Goal: Information Seeking & Learning: Find specific fact

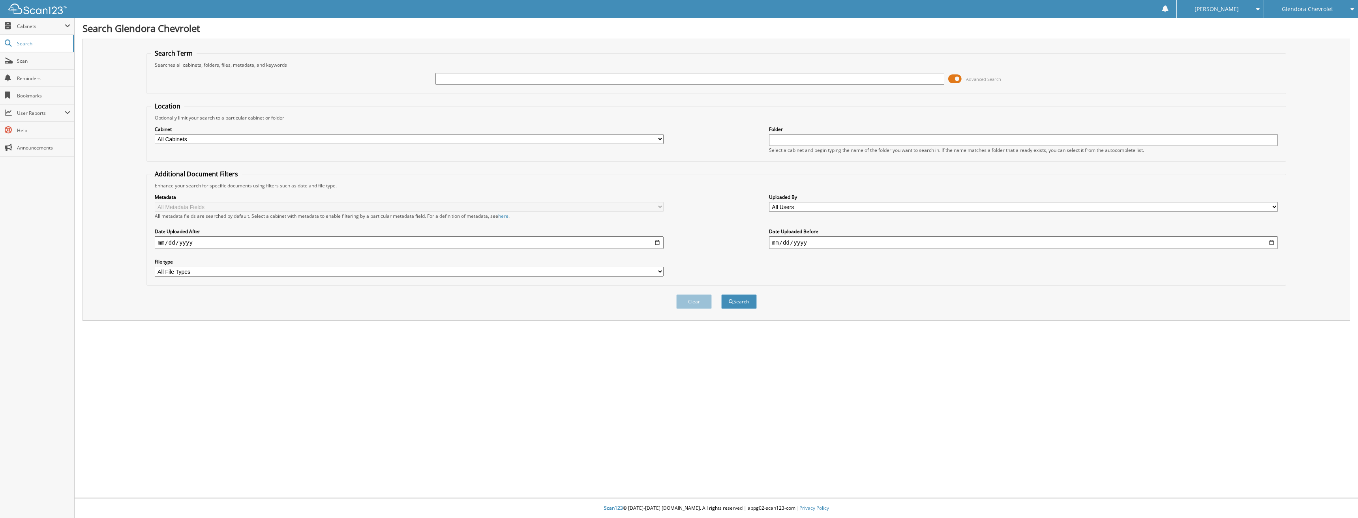
click at [461, 81] on input "text" at bounding box center [689, 79] width 509 height 12
type input "42492"
click at [721, 294] on button "Search" at bounding box center [739, 301] width 36 height 15
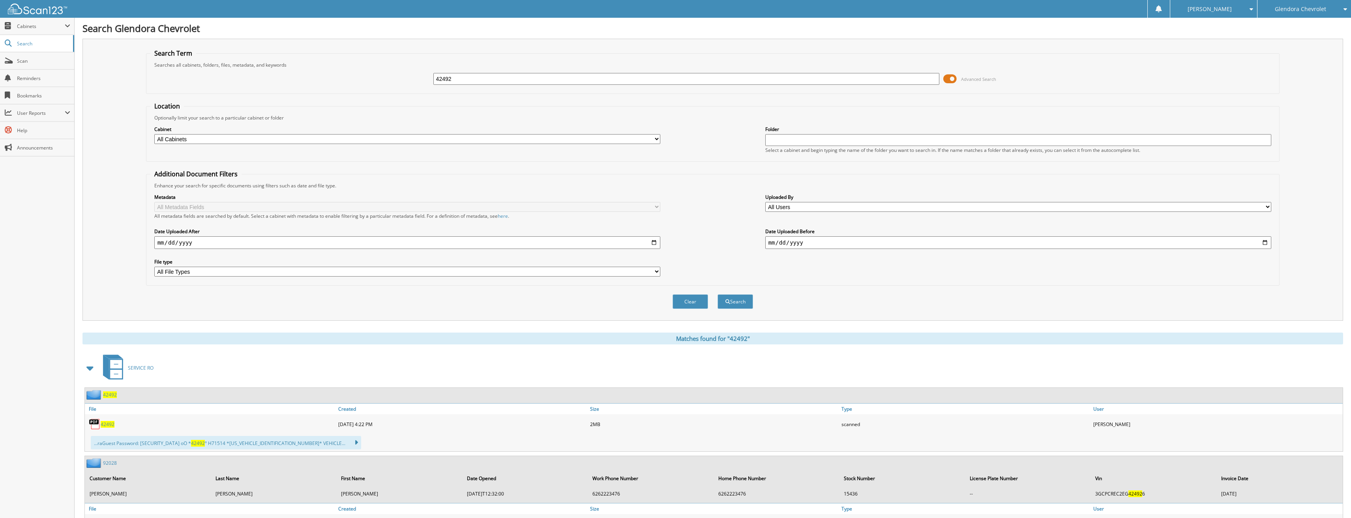
click at [109, 425] on span "42492" at bounding box center [108, 424] width 14 height 7
drag, startPoint x: 473, startPoint y: 83, endPoint x: 298, endPoint y: 80, distance: 175.3
click at [298, 80] on div "42492 Advanced Search" at bounding box center [712, 78] width 1125 height 21
type input "42525"
click at [718, 294] on button "Search" at bounding box center [736, 301] width 36 height 15
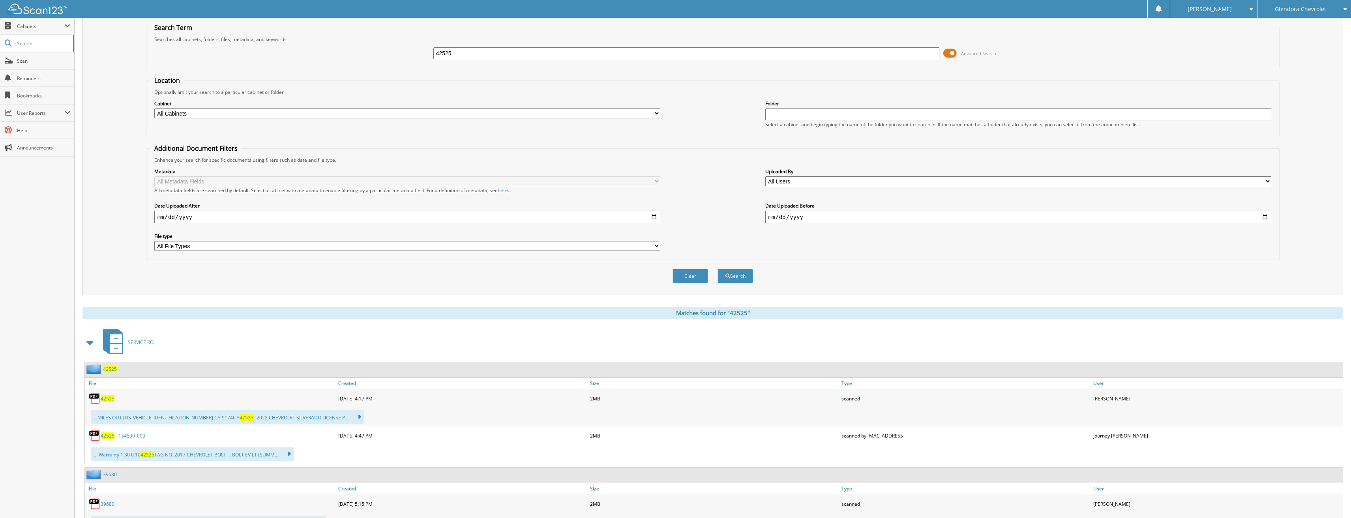
scroll to position [39, 0]
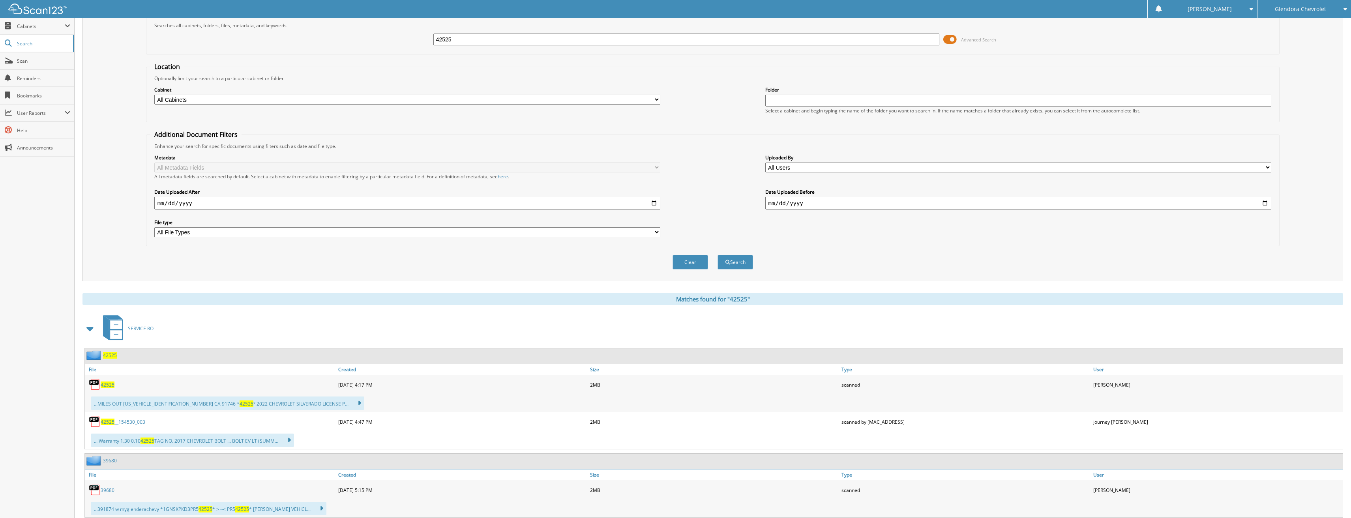
click at [108, 384] on span "42525" at bounding box center [108, 385] width 14 height 7
drag, startPoint x: 452, startPoint y: 38, endPoint x: 304, endPoint y: 21, distance: 148.6
click at [304, 21] on fieldset "Search Term Searches all cabinets, folders, files, metadata, and keywords 42525…" at bounding box center [713, 31] width 1134 height 45
type input "42529"
click at [718, 255] on button "Search" at bounding box center [736, 262] width 36 height 15
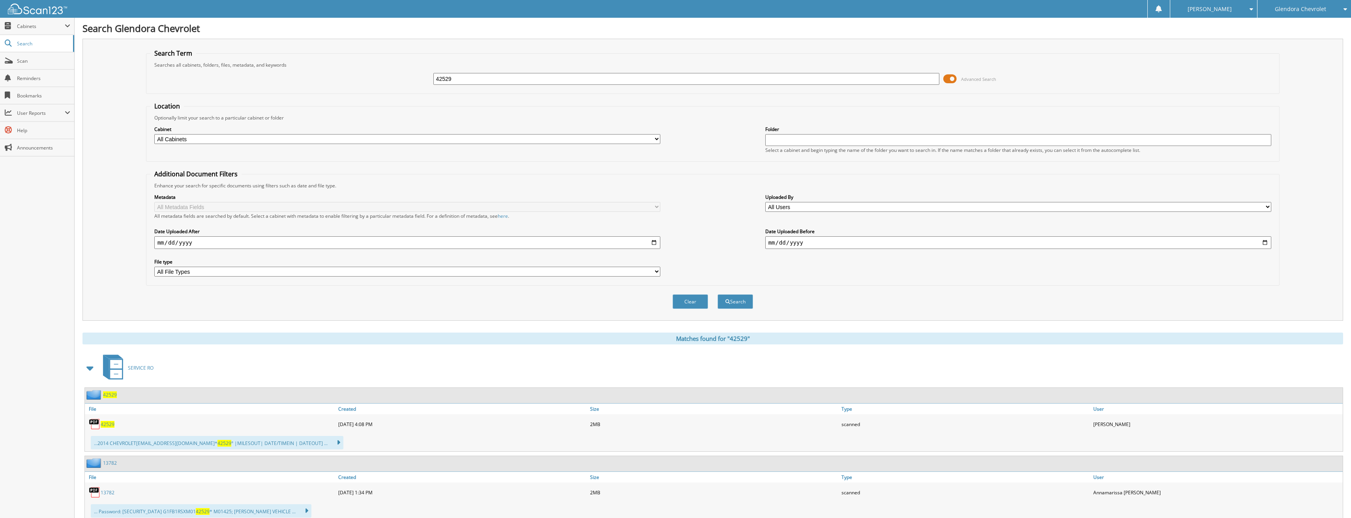
click at [109, 426] on span "42529" at bounding box center [108, 424] width 14 height 7
drag, startPoint x: 468, startPoint y: 76, endPoint x: 314, endPoint y: 85, distance: 154.6
click at [314, 85] on div "42529 Advanced Search" at bounding box center [712, 78] width 1125 height 21
type input "42544"
click at [718, 294] on button "Search" at bounding box center [736, 301] width 36 height 15
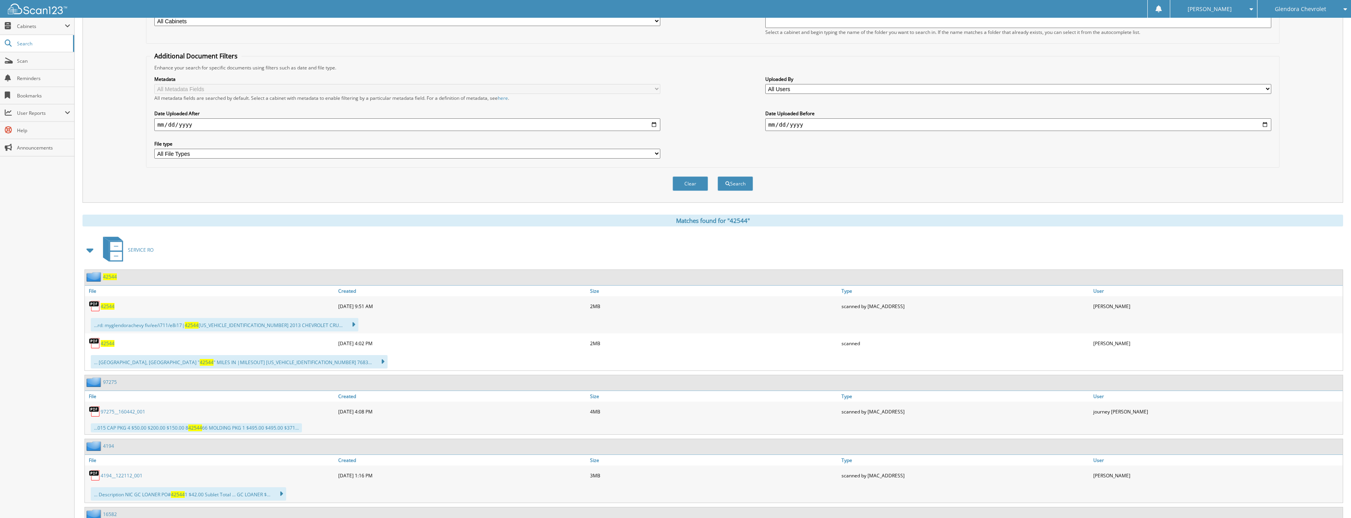
scroll to position [118, 0]
click at [110, 343] on span "42544" at bounding box center [108, 343] width 14 height 7
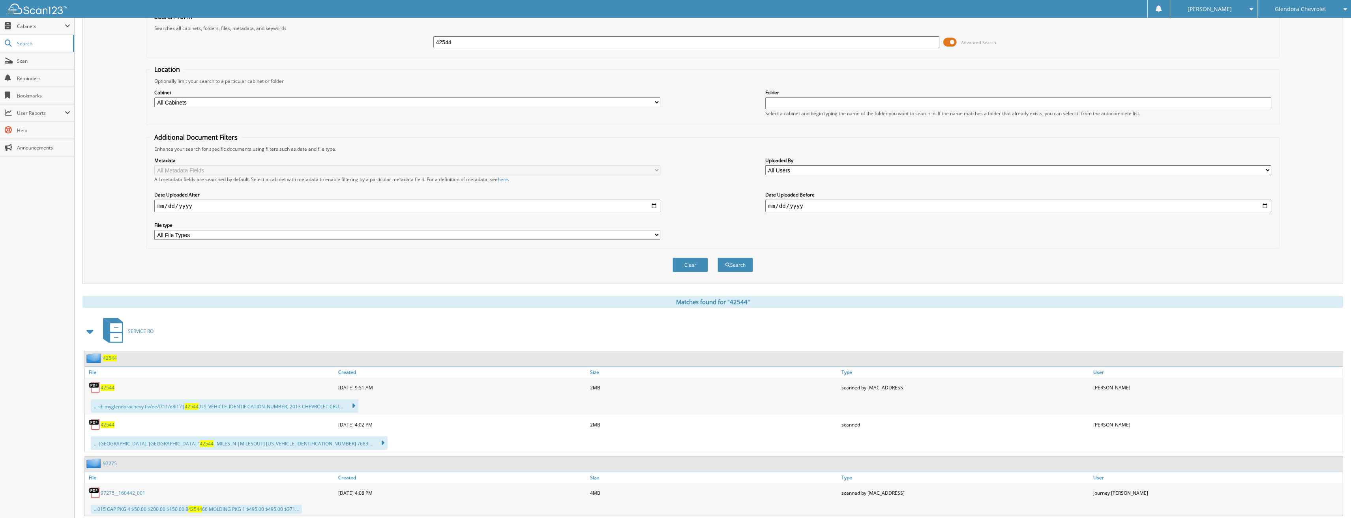
scroll to position [0, 0]
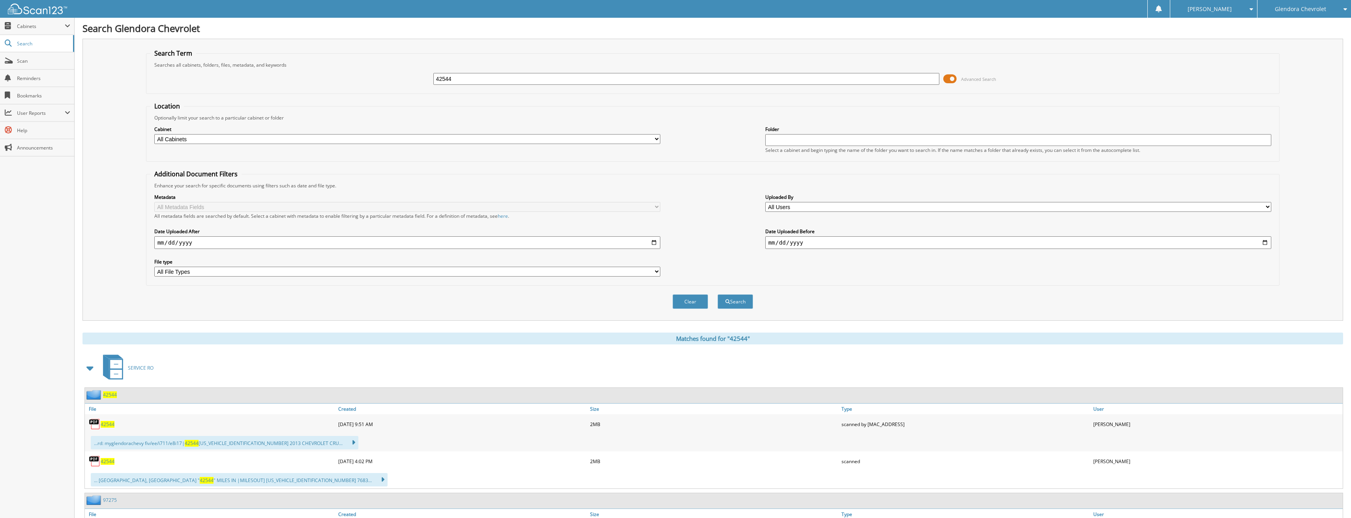
drag, startPoint x: 493, startPoint y: 79, endPoint x: 305, endPoint y: 90, distance: 188.6
click at [305, 90] on fieldset "Search Term Searches all cabinets, folders, files, metadata, and keywords 42544…" at bounding box center [713, 71] width 1134 height 45
type input "42475"
click at [718, 294] on button "Search" at bounding box center [736, 301] width 36 height 15
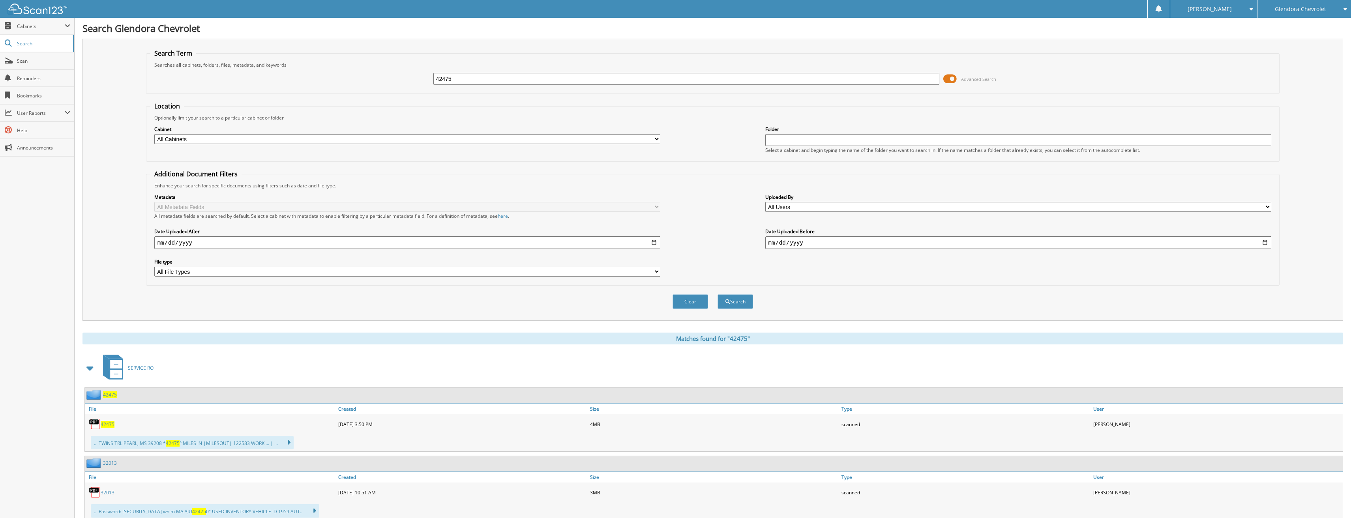
click at [109, 423] on span "42475" at bounding box center [108, 424] width 14 height 7
drag, startPoint x: 456, startPoint y: 80, endPoint x: 394, endPoint y: 79, distance: 62.0
click at [394, 79] on div "42475 Advanced Search" at bounding box center [712, 78] width 1125 height 21
type input "42958"
click at [718, 294] on button "Search" at bounding box center [736, 301] width 36 height 15
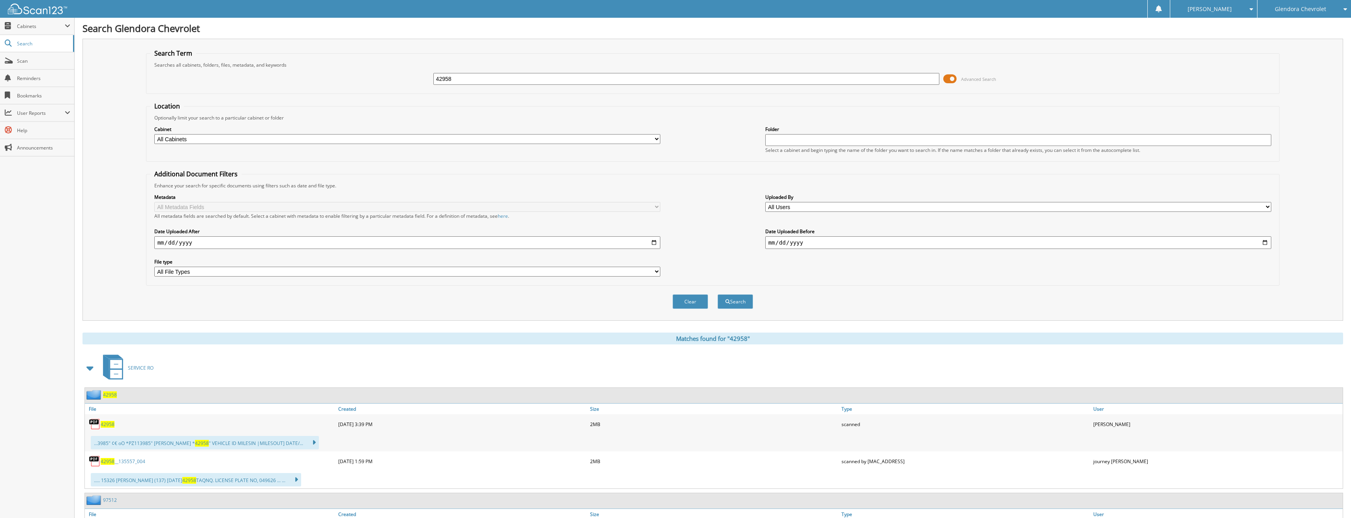
click at [110, 425] on span "42958" at bounding box center [108, 424] width 14 height 7
drag, startPoint x: 473, startPoint y: 81, endPoint x: 352, endPoint y: 81, distance: 121.6
click at [352, 81] on div "42958 Advanced Search" at bounding box center [712, 78] width 1125 height 21
type input "42987"
click at [718, 294] on button "Search" at bounding box center [736, 301] width 36 height 15
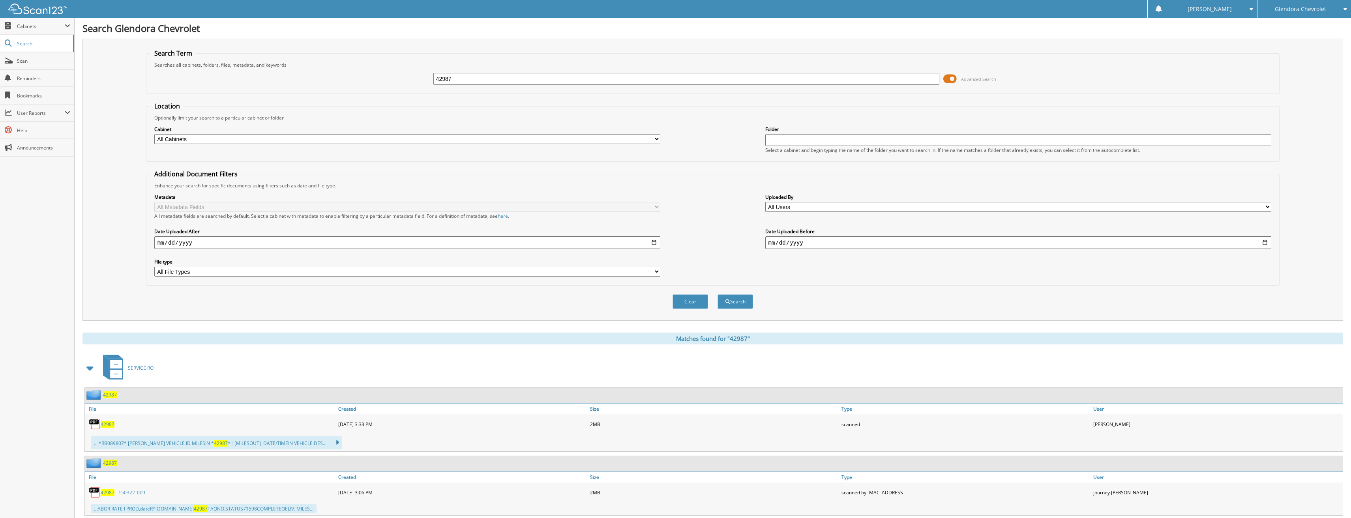
click at [107, 428] on div "42987" at bounding box center [210, 424] width 251 height 16
click at [109, 424] on span "42987" at bounding box center [108, 424] width 14 height 7
drag, startPoint x: 477, startPoint y: 72, endPoint x: 334, endPoint y: 85, distance: 143.5
click at [334, 85] on div "42987 Advanced Search" at bounding box center [712, 78] width 1125 height 21
drag, startPoint x: 471, startPoint y: 81, endPoint x: 347, endPoint y: 84, distance: 123.2
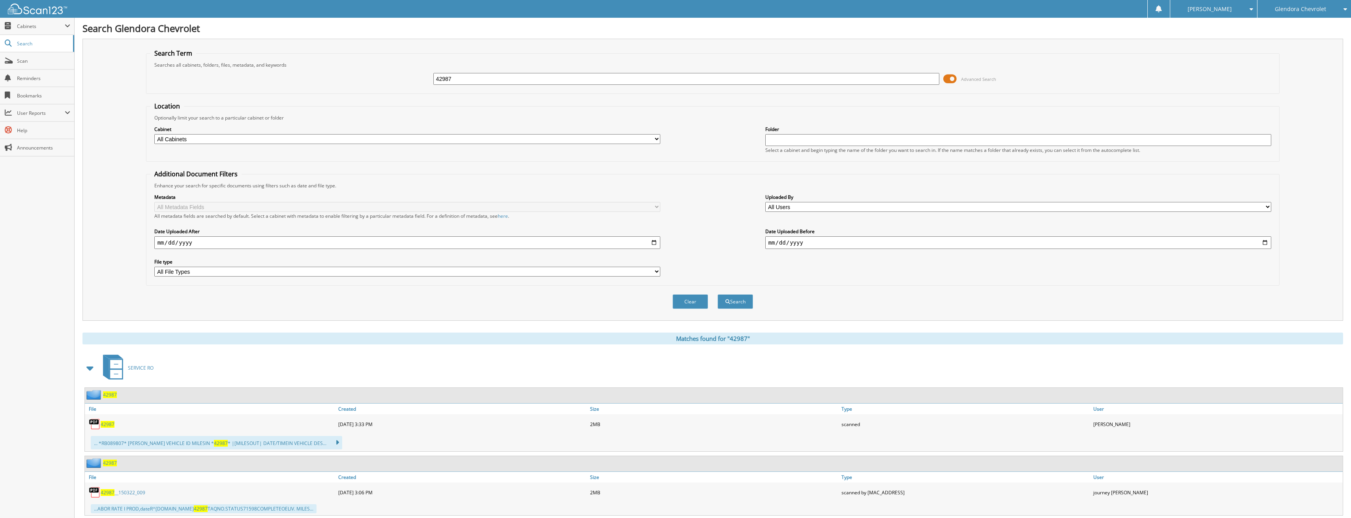
click at [347, 84] on div "42987 Advanced Search" at bounding box center [712, 78] width 1125 height 21
type input "43005"
click at [718, 294] on button "Search" at bounding box center [736, 301] width 36 height 15
click at [111, 426] on span "43005" at bounding box center [108, 424] width 14 height 7
click at [472, 84] on input "43005" at bounding box center [686, 79] width 506 height 12
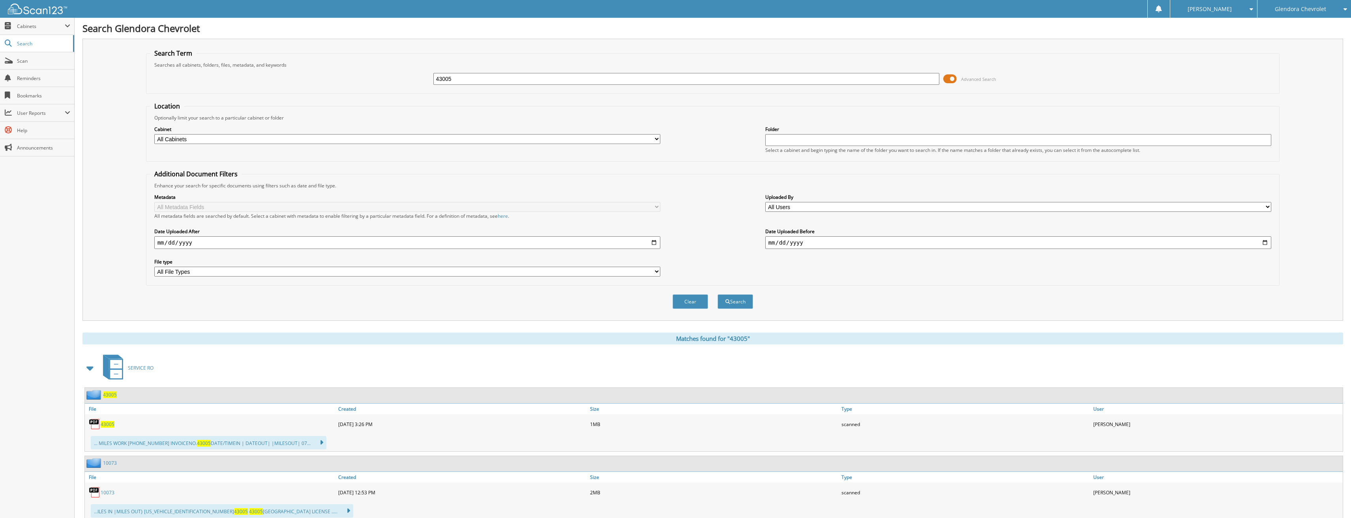
drag, startPoint x: 471, startPoint y: 83, endPoint x: 395, endPoint y: 81, distance: 76.2
click at [395, 81] on div "43005 Advanced Search" at bounding box center [712, 78] width 1125 height 21
type input "43014"
click at [718, 294] on button "Search" at bounding box center [736, 301] width 36 height 15
click at [106, 422] on span "43014" at bounding box center [108, 424] width 14 height 7
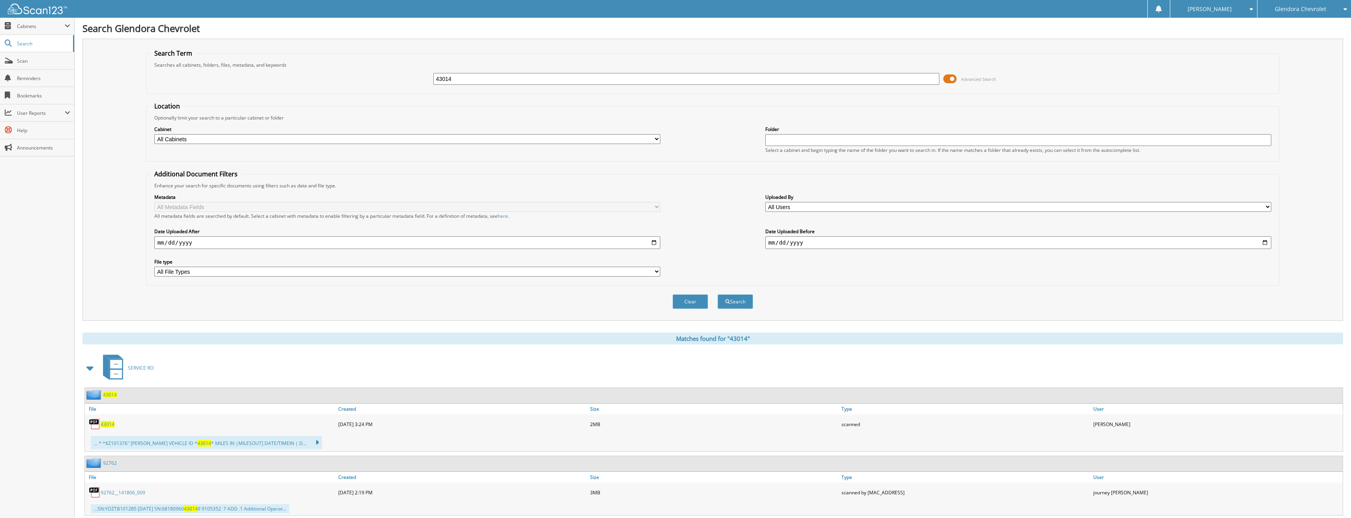
drag, startPoint x: 553, startPoint y: 89, endPoint x: 344, endPoint y: 78, distance: 209.5
click at [344, 78] on div "43014 Advanced Search" at bounding box center [712, 78] width 1125 height 21
drag, startPoint x: 482, startPoint y: 79, endPoint x: 396, endPoint y: 84, distance: 86.6
click at [396, 84] on div "43014 Advanced Search" at bounding box center [712, 78] width 1125 height 21
type input "42604"
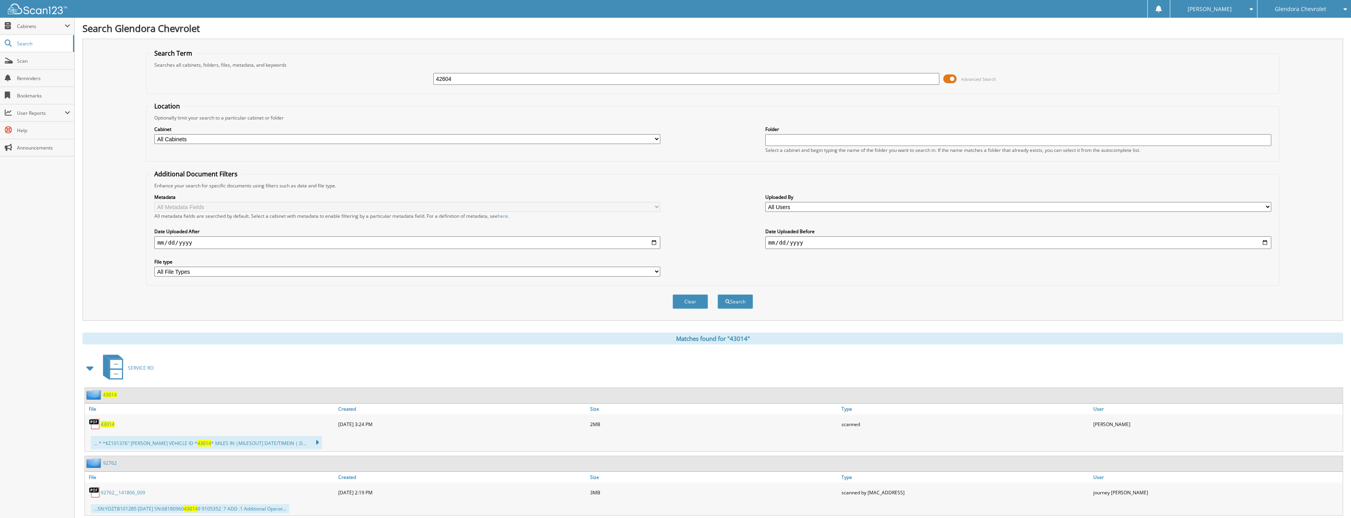
click at [718, 294] on button "Search" at bounding box center [736, 301] width 36 height 15
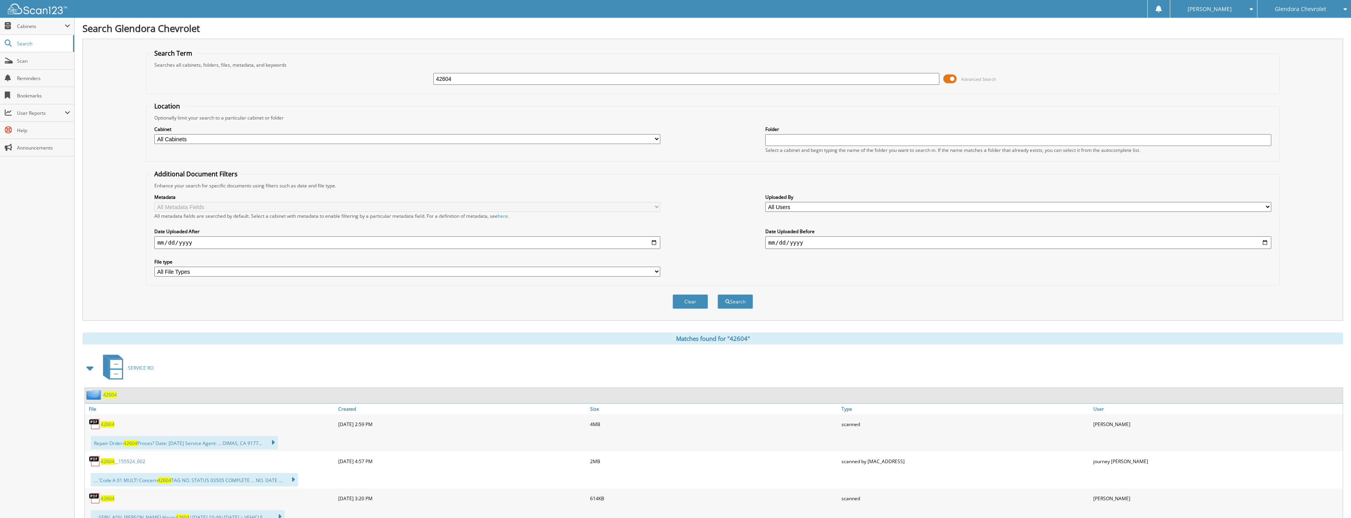
click at [113, 424] on span "42604" at bounding box center [108, 424] width 14 height 7
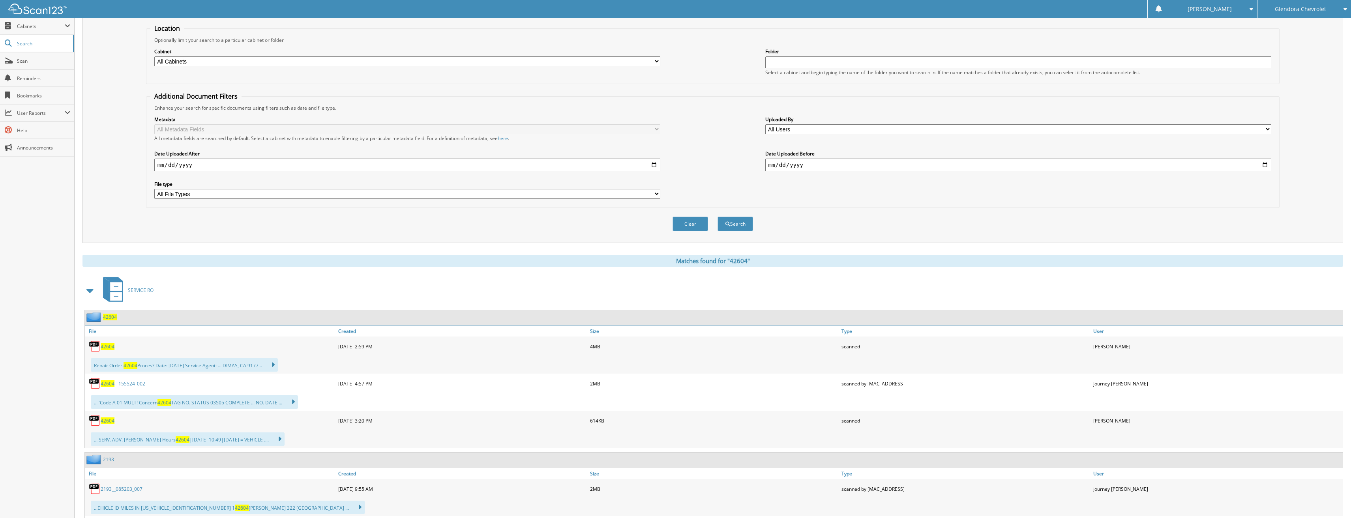
scroll to position [79, 0]
click at [110, 421] on span "42604" at bounding box center [108, 419] width 14 height 7
click at [110, 418] on span "42604" at bounding box center [108, 419] width 14 height 7
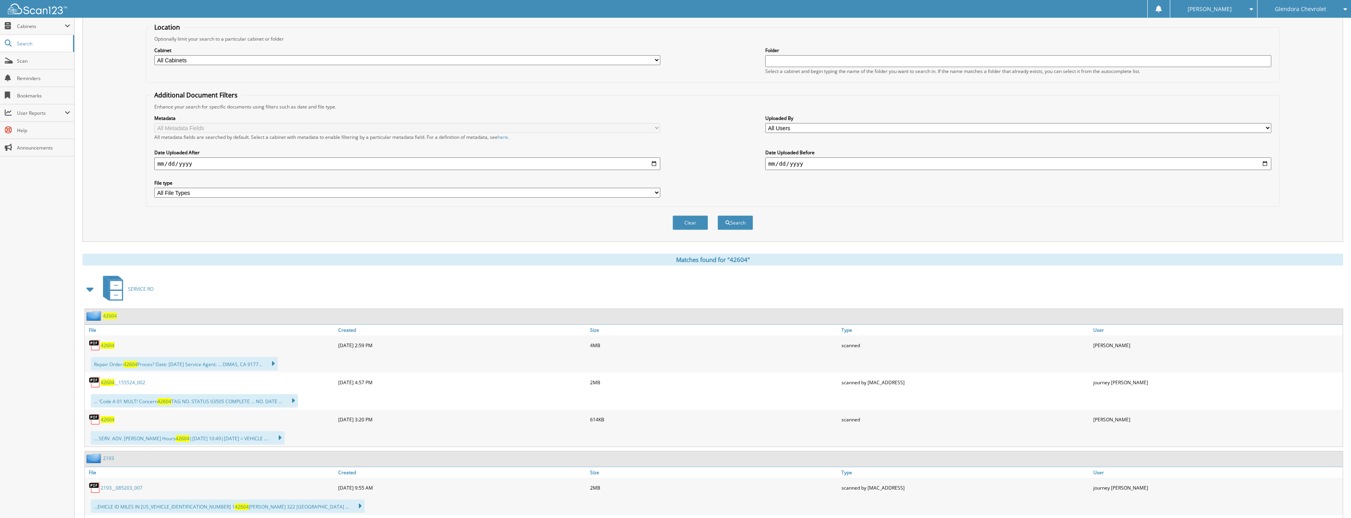
click at [103, 418] on span "42604" at bounding box center [108, 419] width 14 height 7
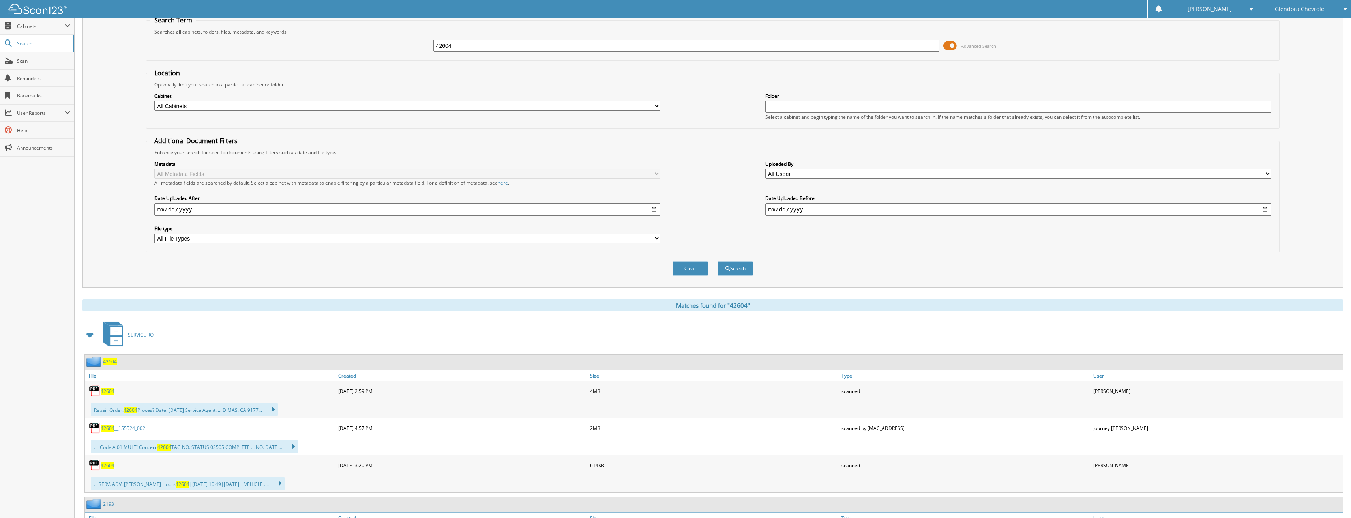
scroll to position [0, 0]
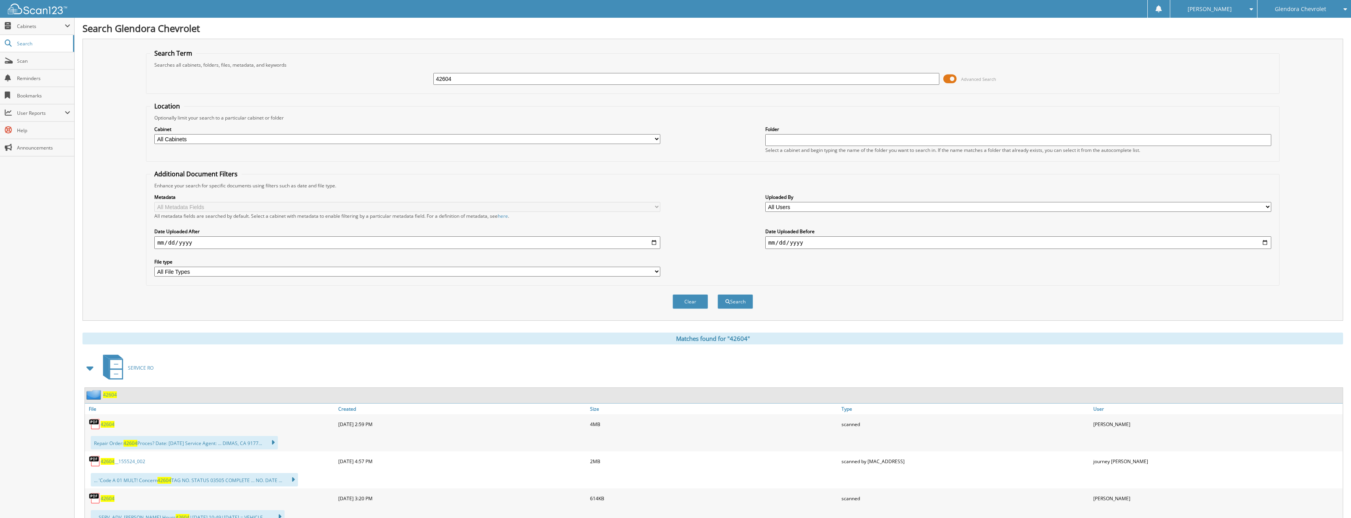
click at [472, 82] on input "42604" at bounding box center [686, 79] width 506 height 12
click at [718, 294] on button "Search" at bounding box center [736, 301] width 36 height 15
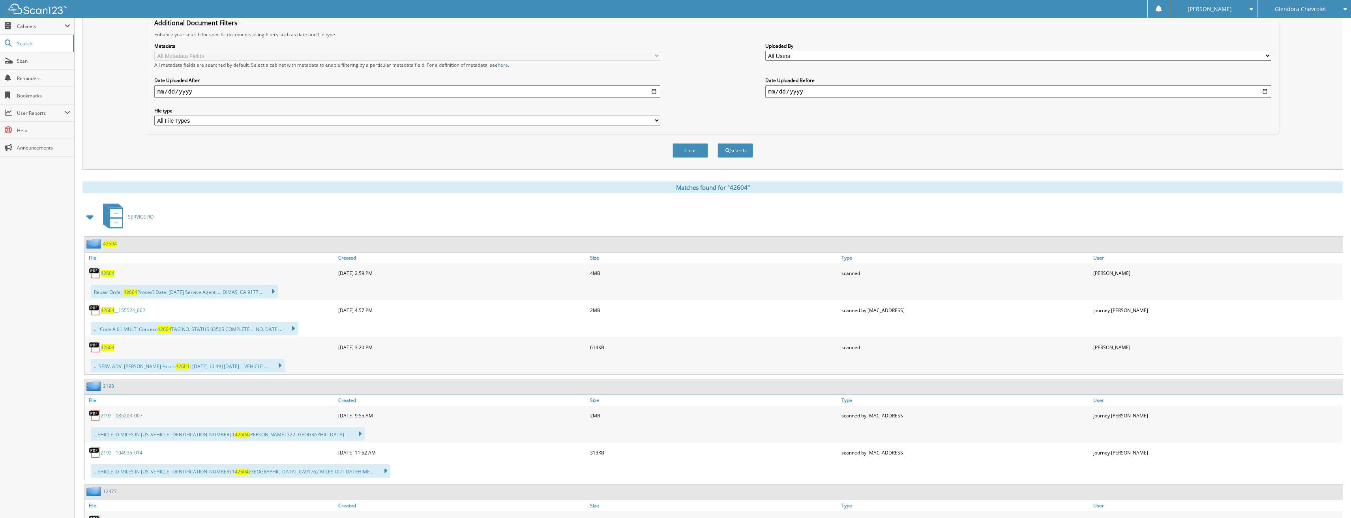
scroll to position [158, 0]
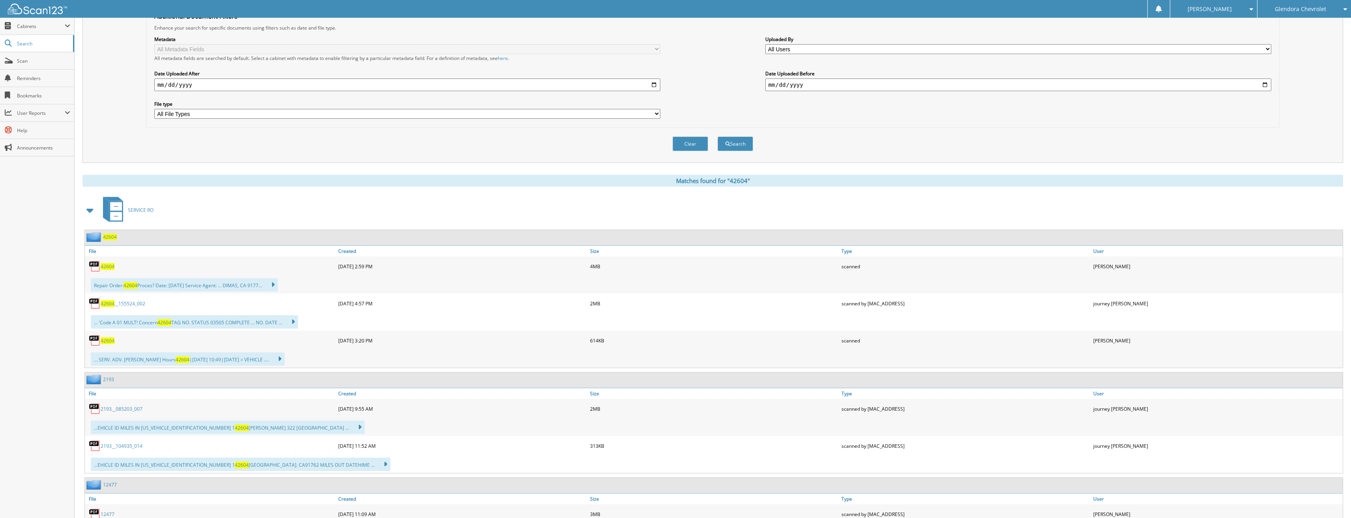
click at [106, 339] on span "42604" at bounding box center [108, 341] width 14 height 7
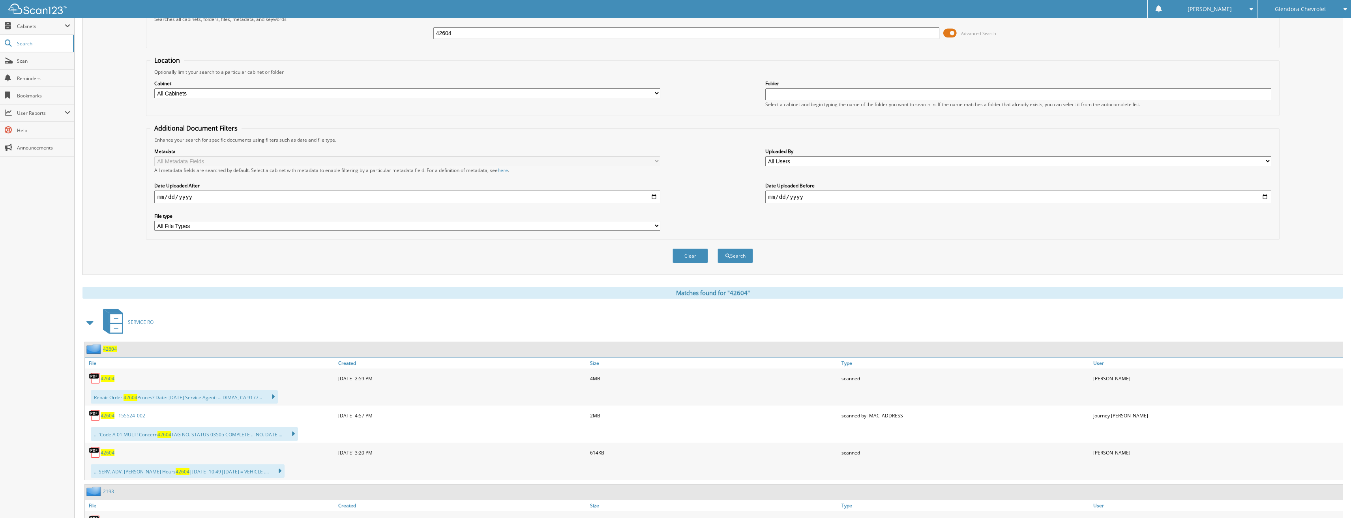
scroll to position [0, 0]
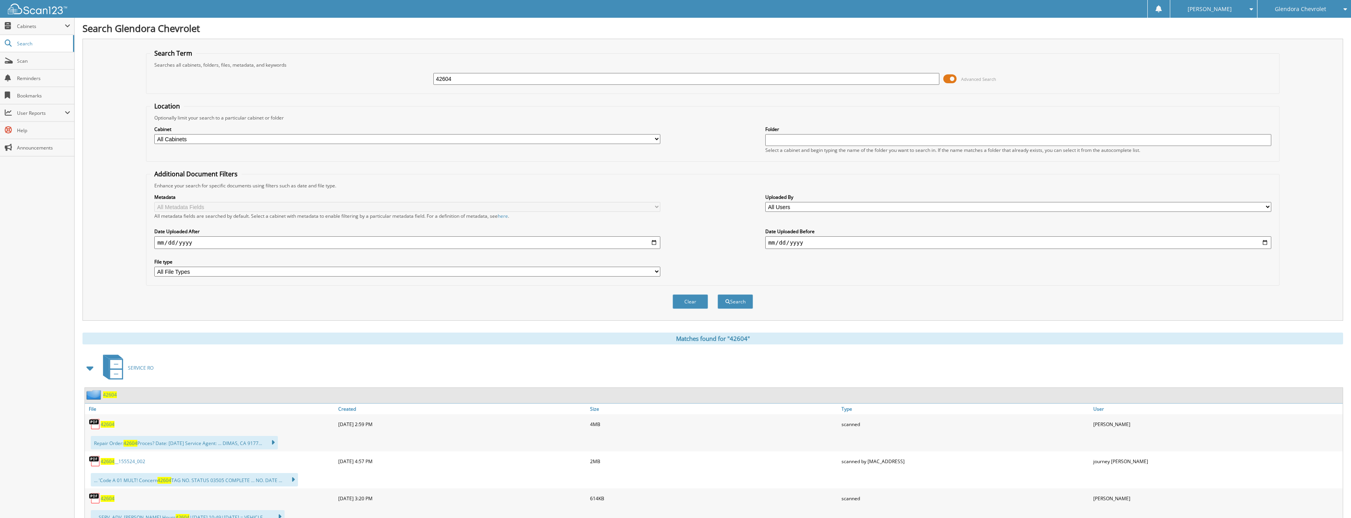
drag, startPoint x: 486, startPoint y: 80, endPoint x: 377, endPoint y: 83, distance: 108.6
click at [377, 83] on div "42604 Advanced Search" at bounding box center [712, 78] width 1125 height 21
type input "42969"
click at [718, 294] on button "Search" at bounding box center [736, 301] width 36 height 15
click at [114, 463] on span "42969" at bounding box center [108, 461] width 14 height 7
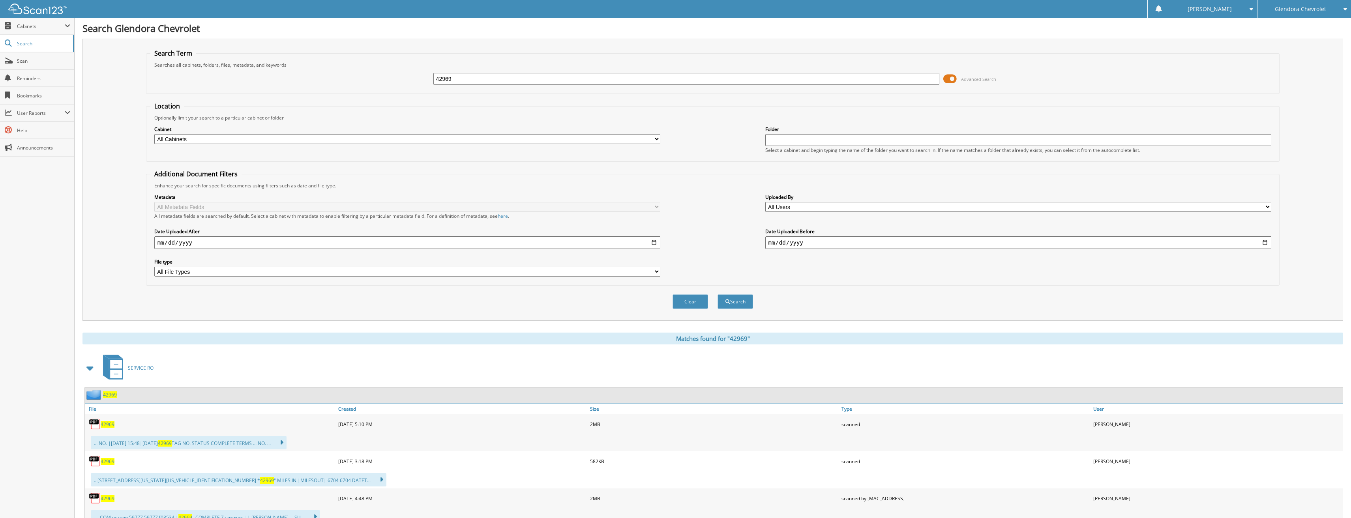
click at [96, 458] on img at bounding box center [95, 462] width 12 height 12
click at [112, 463] on span "42969" at bounding box center [108, 461] width 14 height 7
drag, startPoint x: 464, startPoint y: 78, endPoint x: 350, endPoint y: 84, distance: 114.3
click at [350, 84] on div "42969 Advanced Search" at bounding box center [712, 78] width 1125 height 21
type input "42025"
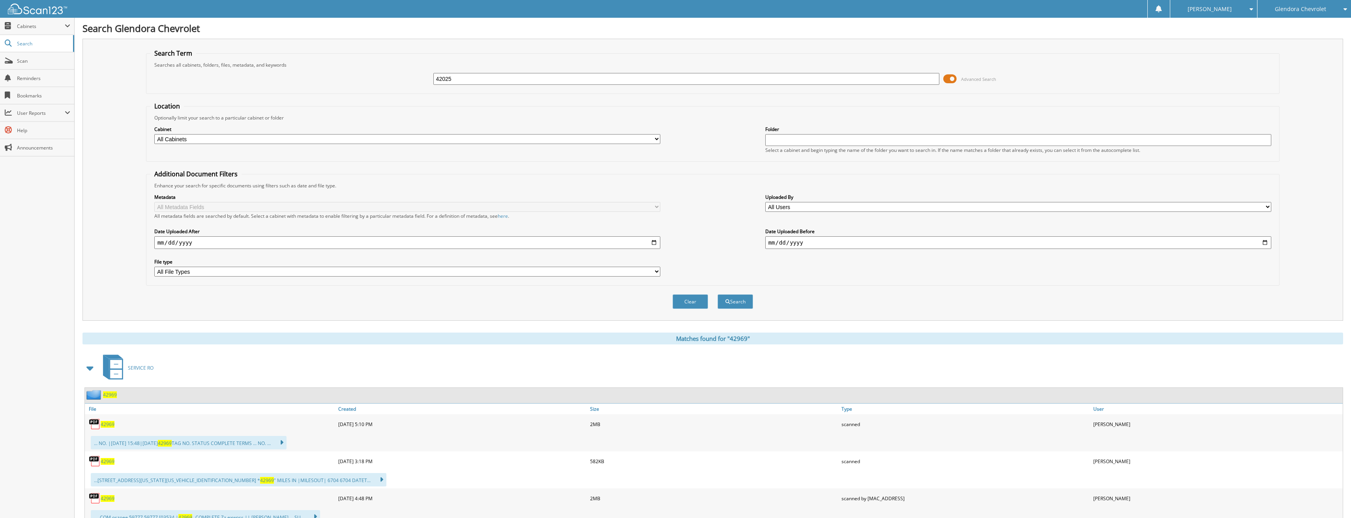
click at [718, 294] on button "Search" at bounding box center [736, 301] width 36 height 15
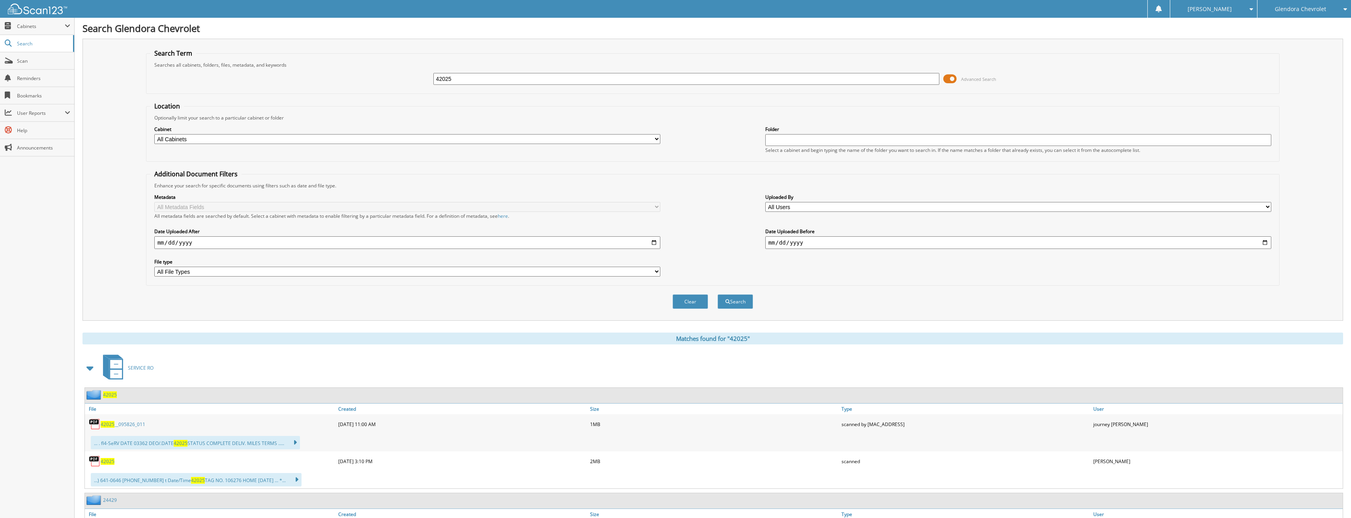
click at [109, 461] on span "42025" at bounding box center [108, 461] width 14 height 7
drag, startPoint x: 471, startPoint y: 78, endPoint x: 411, endPoint y: 76, distance: 59.6
click at [411, 76] on div "42025 Advanced Search" at bounding box center [712, 78] width 1125 height 21
type input "42644"
click at [718, 294] on button "Search" at bounding box center [736, 301] width 36 height 15
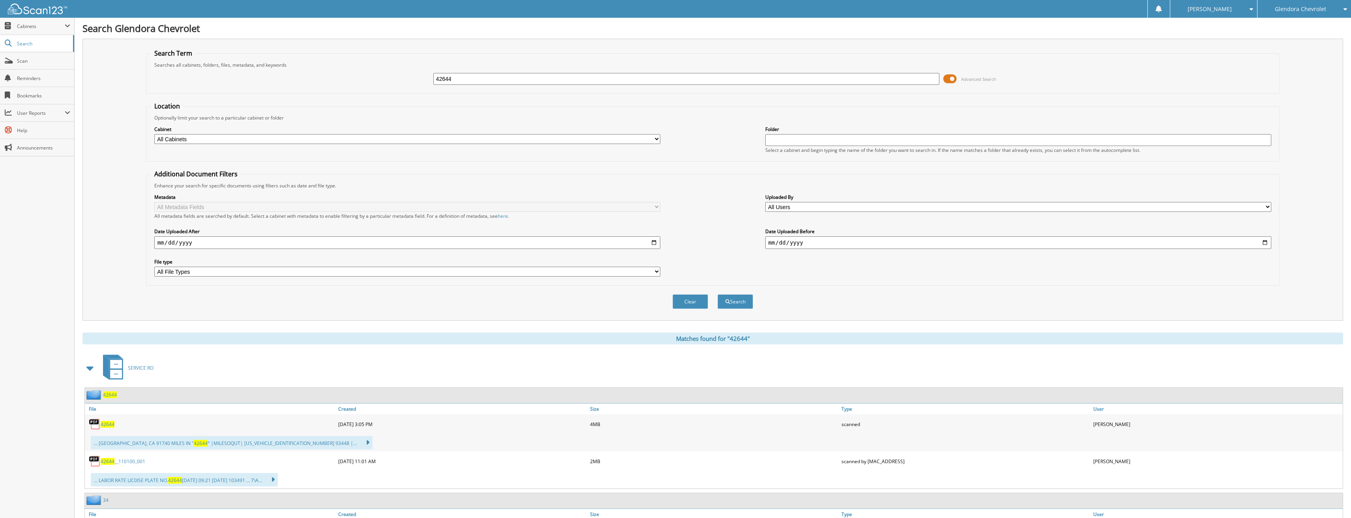
click at [111, 427] on span "42644" at bounding box center [108, 424] width 14 height 7
drag, startPoint x: 473, startPoint y: 81, endPoint x: 398, endPoint y: 79, distance: 74.6
click at [398, 79] on div "42644 Advanced Search" at bounding box center [712, 78] width 1125 height 21
type input "42869"
click at [718, 294] on button "Search" at bounding box center [736, 301] width 36 height 15
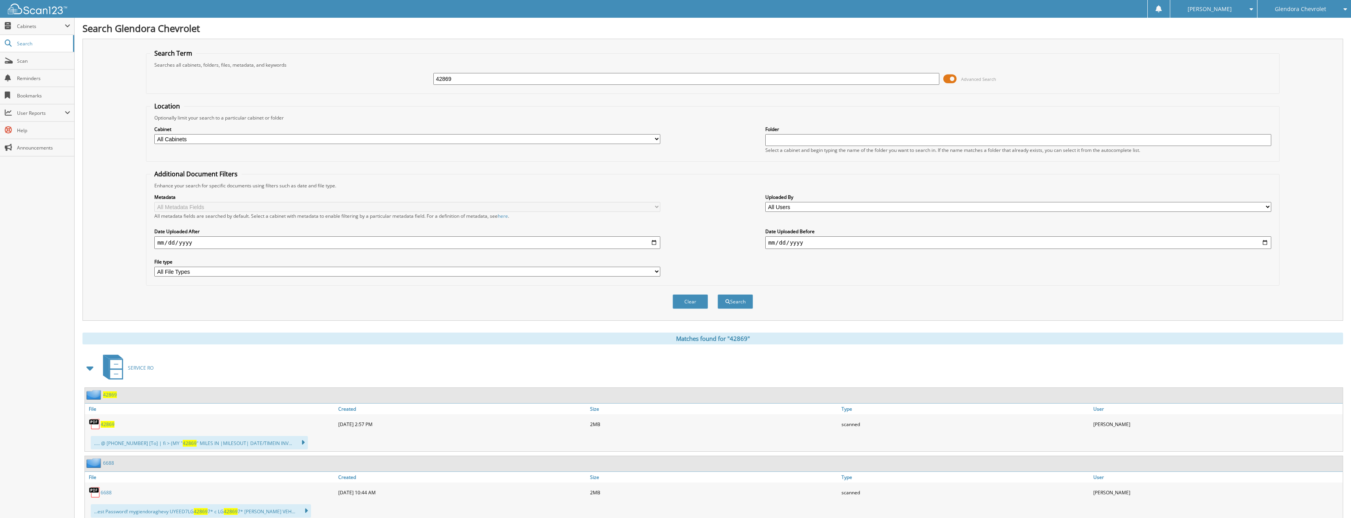
click at [109, 430] on div "42869" at bounding box center [210, 424] width 251 height 16
click at [106, 424] on span "42869" at bounding box center [108, 424] width 14 height 7
drag, startPoint x: 495, startPoint y: 81, endPoint x: 290, endPoint y: 83, distance: 205.3
click at [290, 83] on div "42869 Advanced Search" at bounding box center [712, 78] width 1125 height 21
type input "42914"
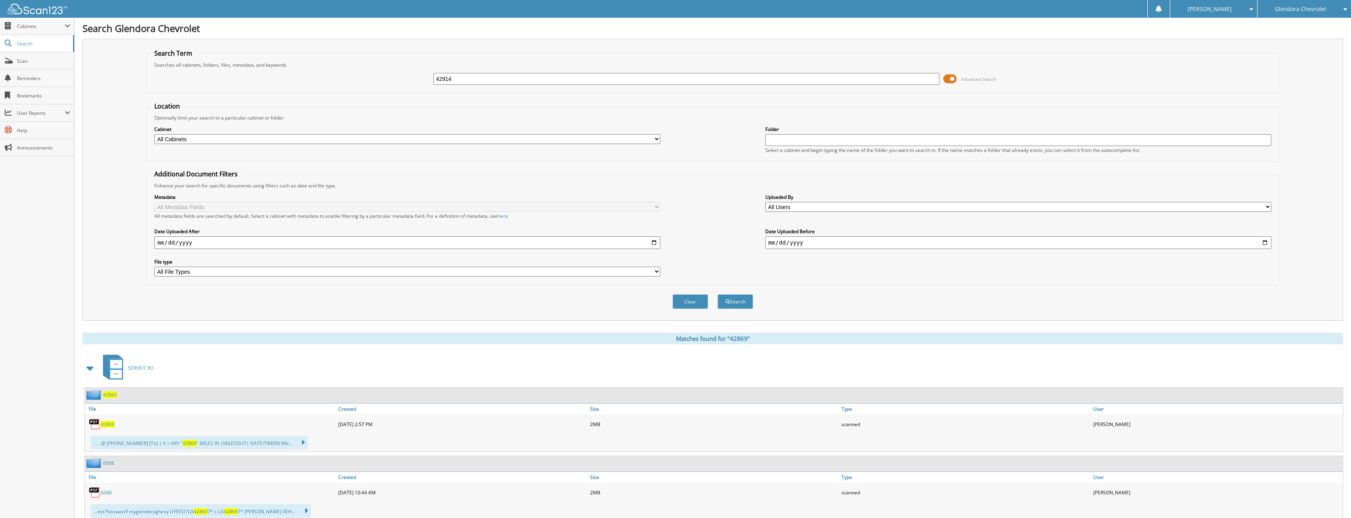
click at [718, 294] on button "Search" at bounding box center [736, 301] width 36 height 15
click at [112, 425] on span "42914" at bounding box center [108, 424] width 14 height 7
click at [105, 425] on span "42914" at bounding box center [108, 424] width 14 height 7
drag, startPoint x: 455, startPoint y: 80, endPoint x: 400, endPoint y: 73, distance: 55.7
click at [400, 73] on div "42914 Advanced Search" at bounding box center [712, 78] width 1125 height 21
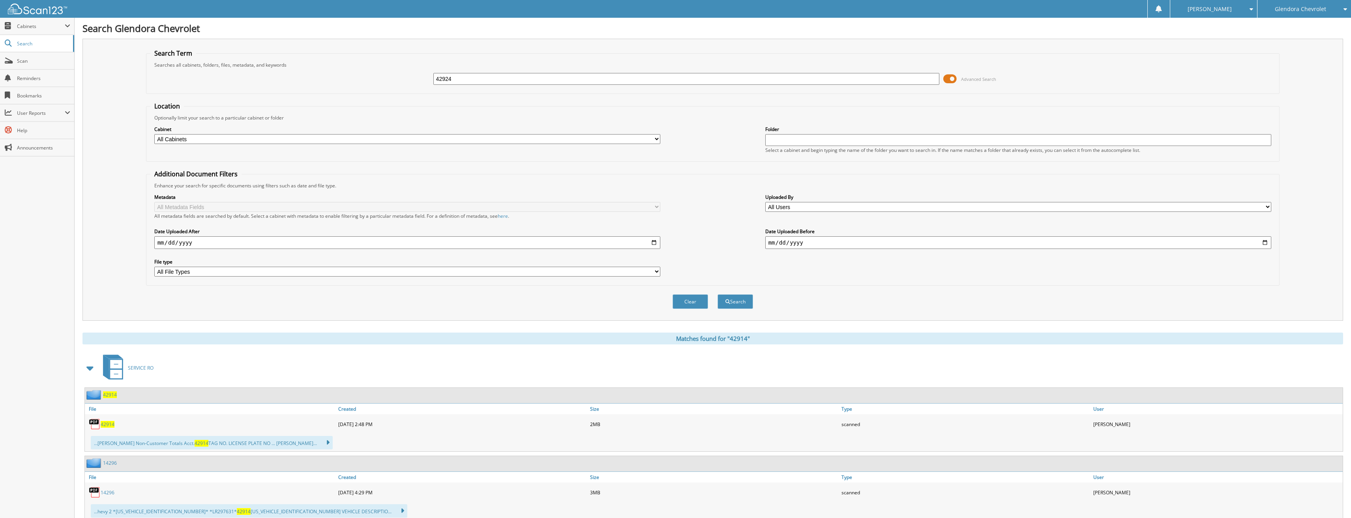
type input "42924"
click at [718, 294] on button "Search" at bounding box center [736, 301] width 36 height 15
click at [105, 424] on span "42924" at bounding box center [108, 424] width 14 height 7
drag, startPoint x: 456, startPoint y: 77, endPoint x: 352, endPoint y: 78, distance: 104.2
click at [352, 78] on div "42924 Advanced Search" at bounding box center [712, 78] width 1125 height 21
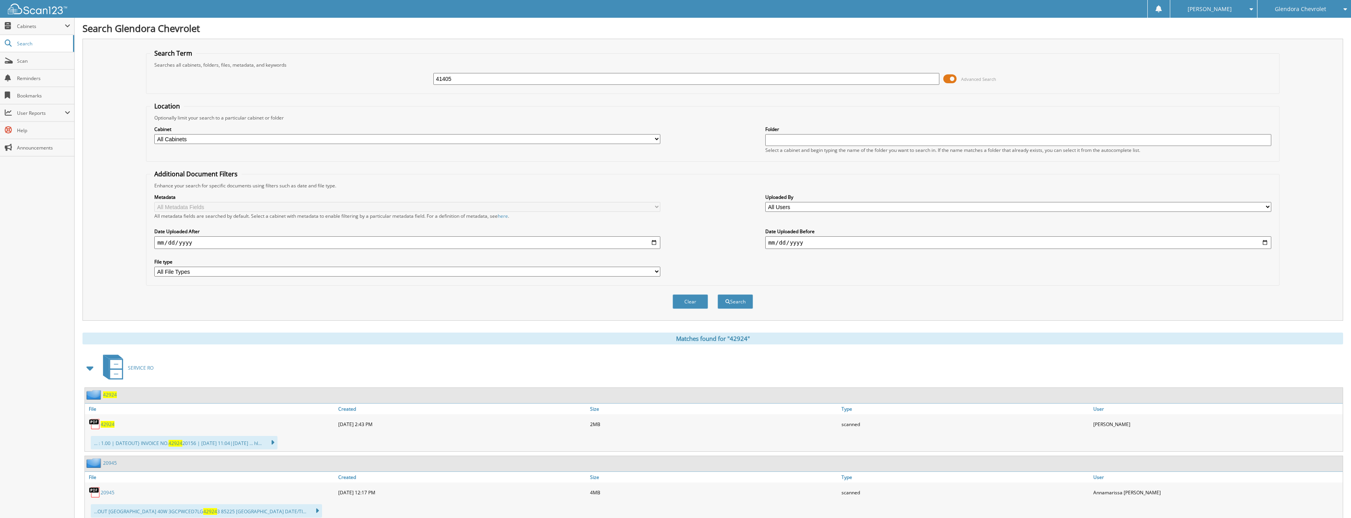
type input "41405"
click at [718, 294] on button "Search" at bounding box center [736, 301] width 36 height 15
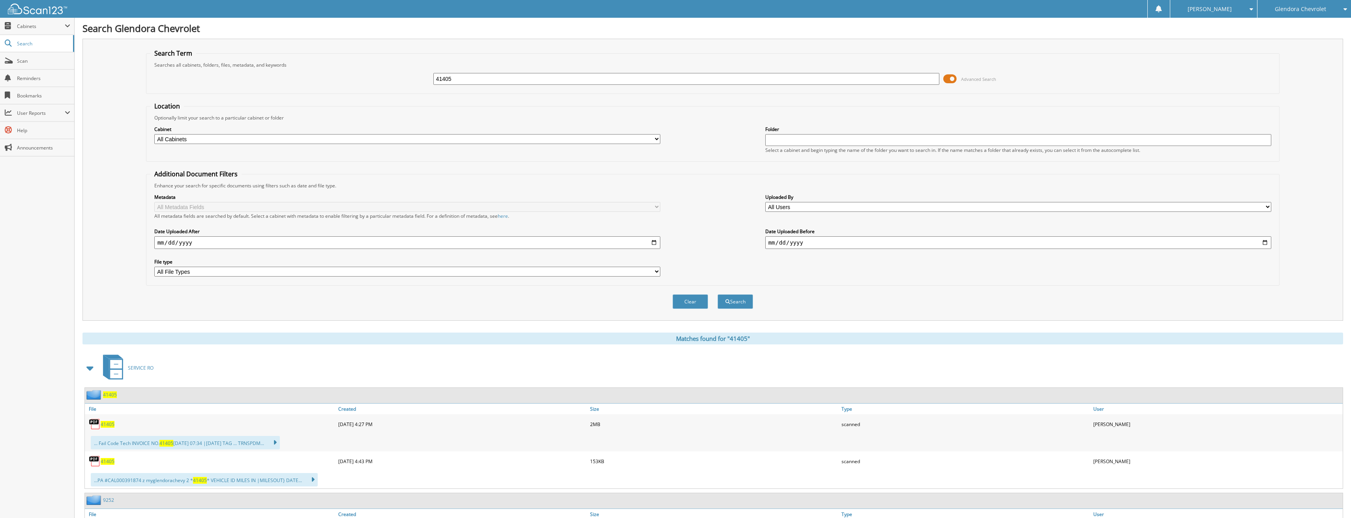
scroll to position [39, 0]
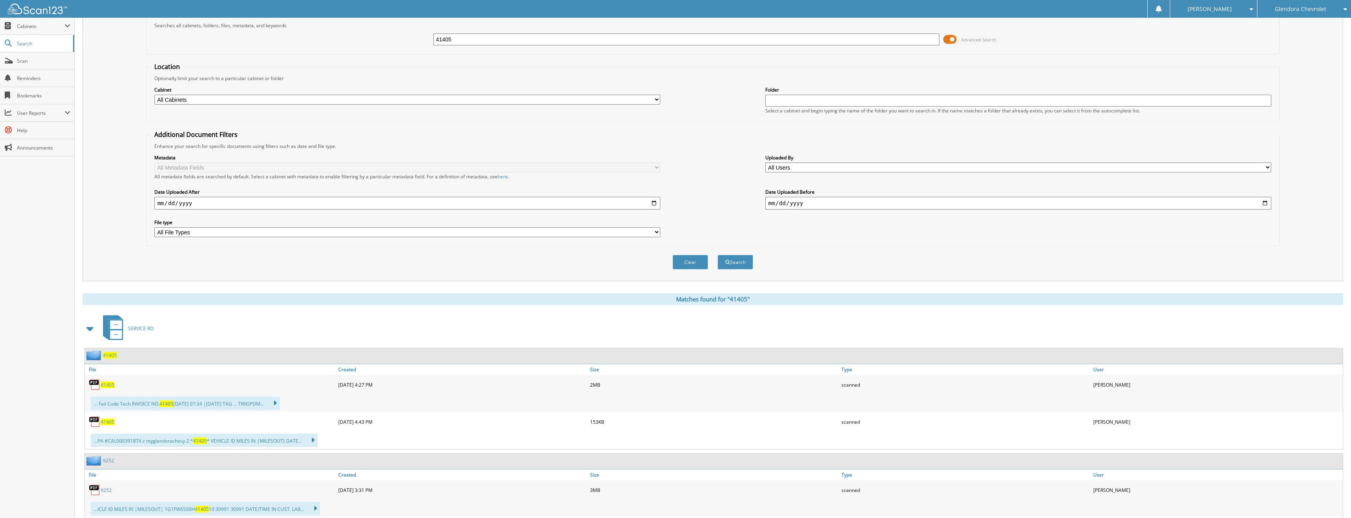
click at [108, 385] on span "41405" at bounding box center [108, 385] width 14 height 7
drag, startPoint x: 476, startPoint y: 44, endPoint x: 372, endPoint y: 53, distance: 104.2
click at [379, 50] on div "41405 Advanced Search" at bounding box center [712, 39] width 1125 height 21
type input "42479"
click at [718, 255] on button "Search" at bounding box center [736, 262] width 36 height 15
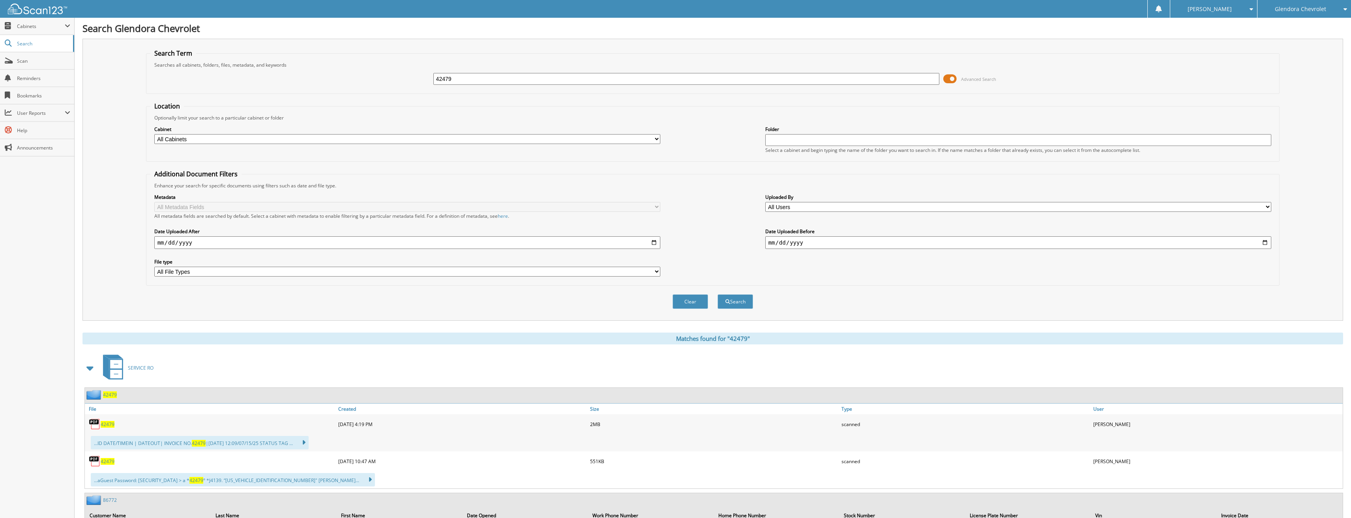
click at [109, 423] on span "42479" at bounding box center [108, 424] width 14 height 7
click at [108, 426] on span "42479" at bounding box center [108, 424] width 14 height 7
drag, startPoint x: 458, startPoint y: 78, endPoint x: 407, endPoint y: 80, distance: 51.3
click at [407, 80] on div "42479 Advanced Search" at bounding box center [712, 78] width 1125 height 21
type input "42592"
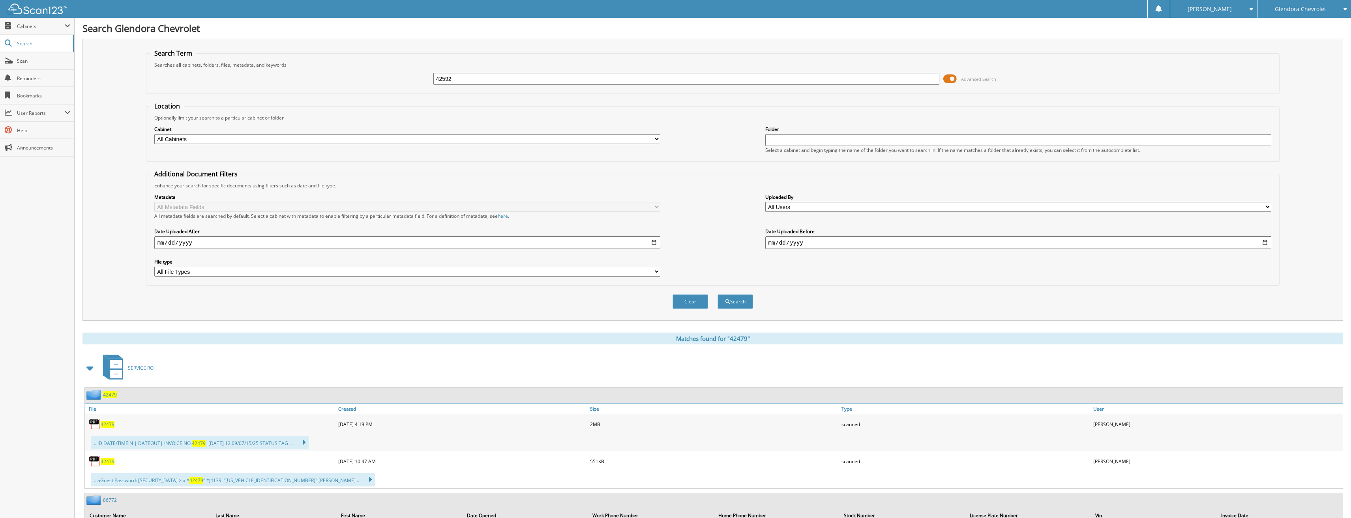
click at [718, 294] on button "Search" at bounding box center [736, 301] width 36 height 15
click at [108, 465] on span "42592" at bounding box center [108, 461] width 14 height 7
click at [111, 426] on span "42592" at bounding box center [108, 424] width 14 height 7
drag, startPoint x: 484, startPoint y: 74, endPoint x: 391, endPoint y: 84, distance: 93.4
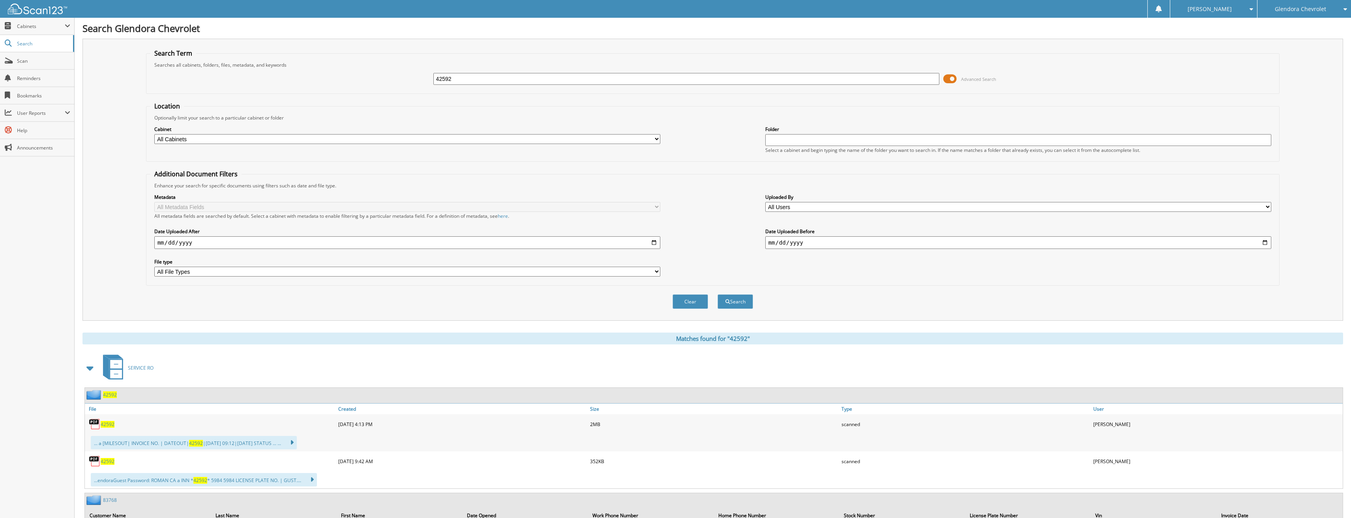
click at [391, 84] on div "42592 Advanced Search" at bounding box center [712, 78] width 1125 height 21
type input "42623"
click at [718, 294] on button "Search" at bounding box center [736, 301] width 36 height 15
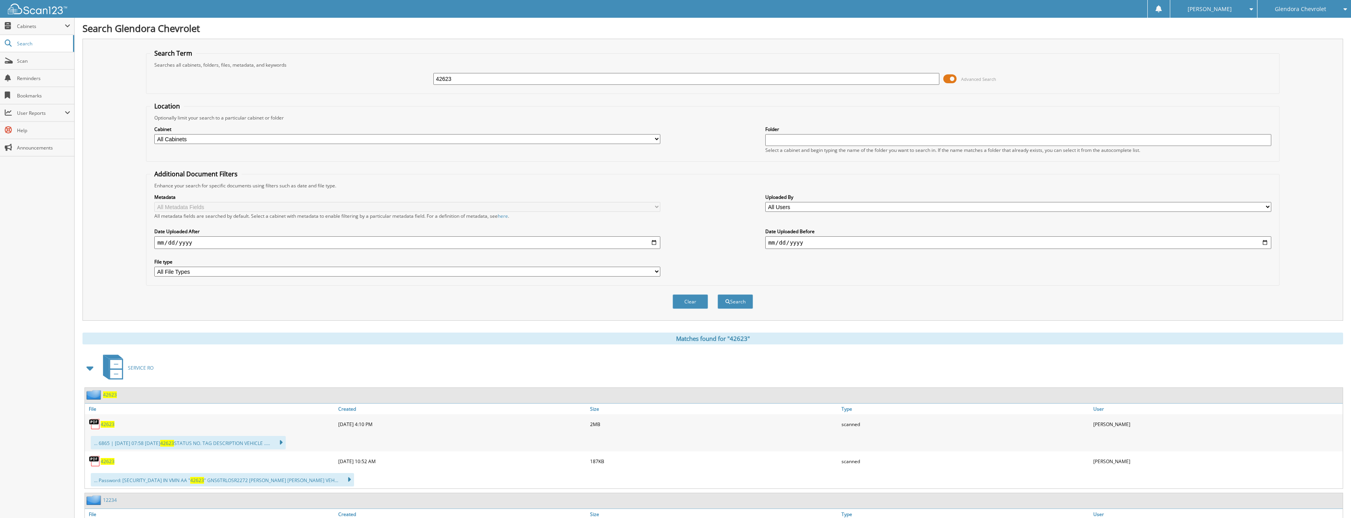
click at [110, 425] on span "42623" at bounding box center [108, 424] width 14 height 7
drag, startPoint x: 492, startPoint y: 84, endPoint x: 301, endPoint y: 93, distance: 191.6
click at [301, 93] on fieldset "Search Term Searches all cabinets, folders, files, metadata, and keywords 42623…" at bounding box center [713, 71] width 1134 height 45
type input "42642"
click at [718, 294] on button "Search" at bounding box center [736, 301] width 36 height 15
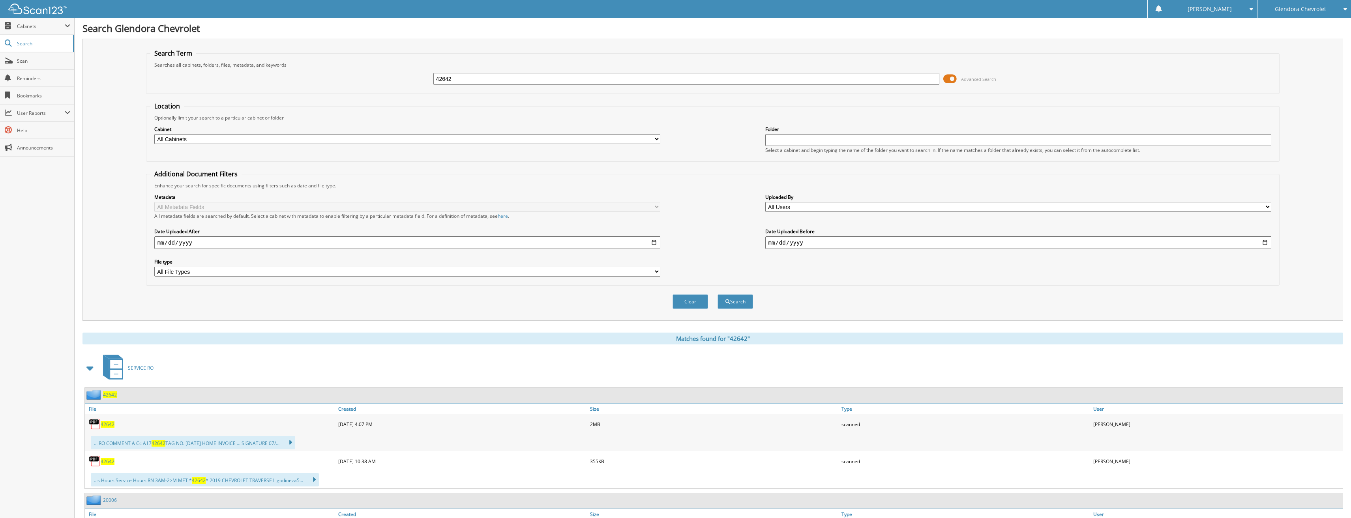
click at [107, 425] on span "42642" at bounding box center [108, 424] width 14 height 7
drag, startPoint x: 425, startPoint y: 80, endPoint x: 411, endPoint y: 80, distance: 14.6
click at [411, 80] on div "42642 Advanced Search" at bounding box center [712, 78] width 1125 height 21
type input "42831"
click at [718, 294] on button "Search" at bounding box center [736, 301] width 36 height 15
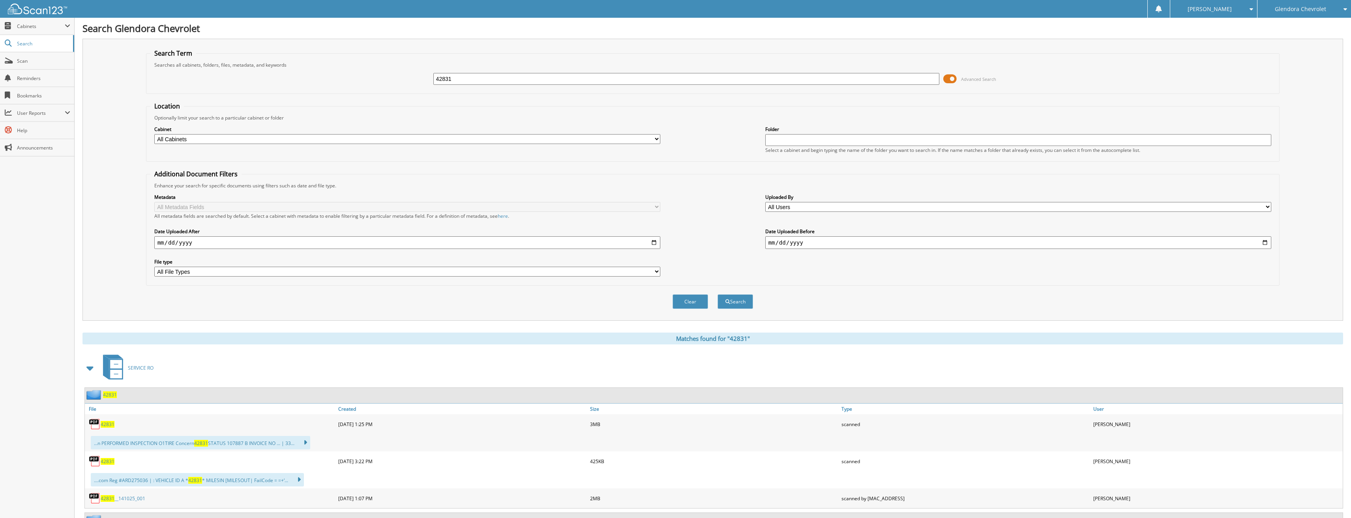
click at [108, 424] on span "42831" at bounding box center [108, 424] width 14 height 7
drag, startPoint x: 464, startPoint y: 80, endPoint x: 387, endPoint y: 77, distance: 77.0
click at [387, 77] on div "42831 Advanced Search" at bounding box center [712, 78] width 1125 height 21
type input "43052"
click at [718, 294] on button "Search" at bounding box center [736, 301] width 36 height 15
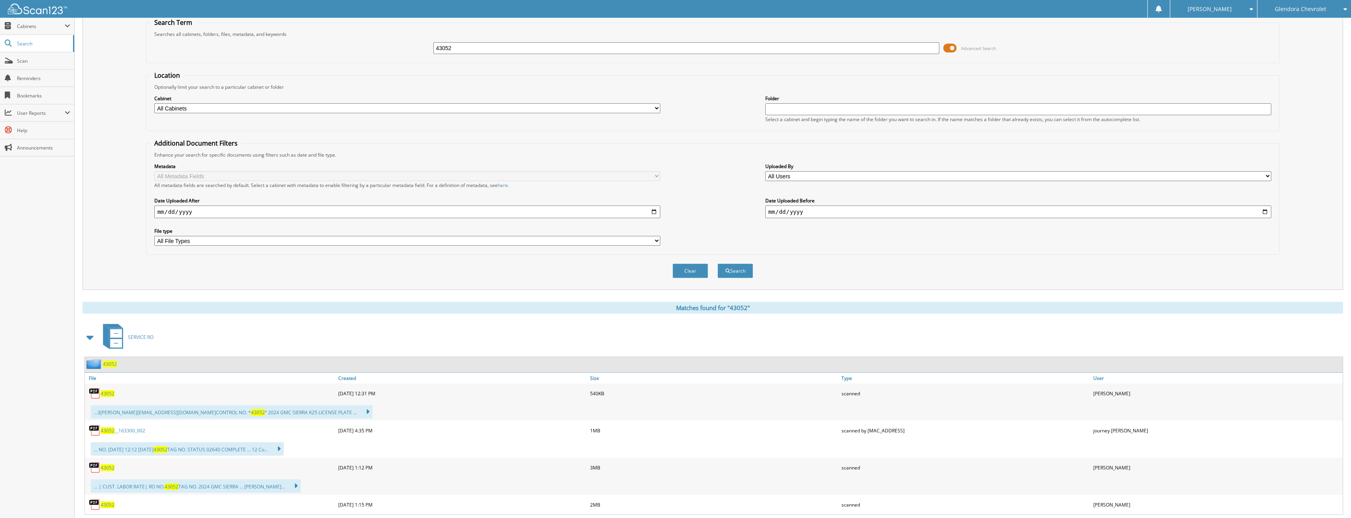
scroll to position [39, 0]
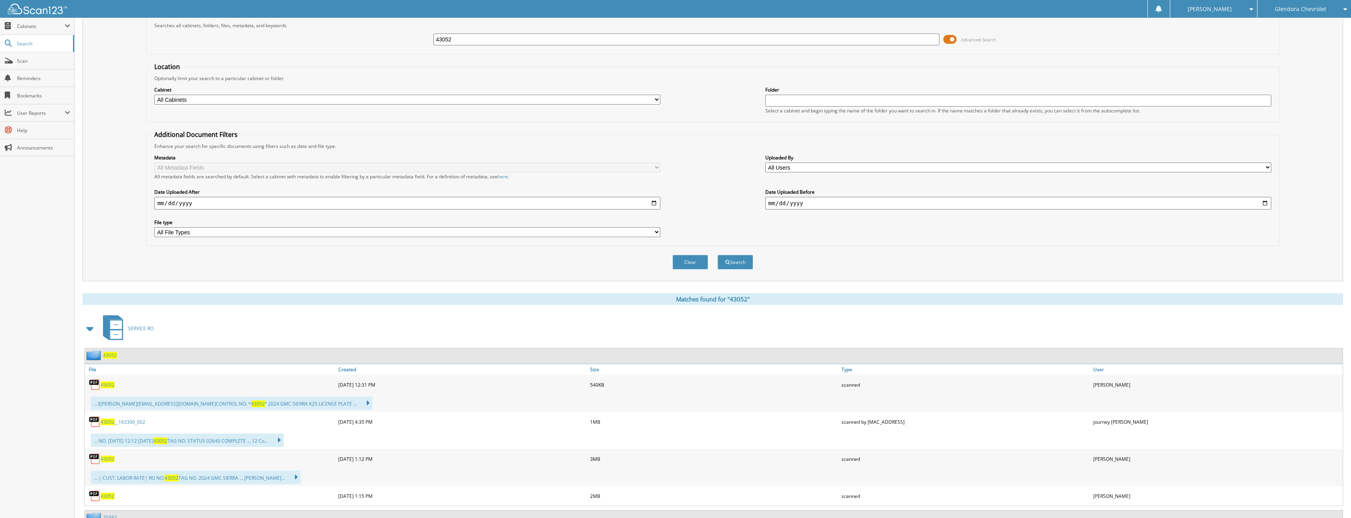
click at [113, 460] on span "43052" at bounding box center [108, 459] width 14 height 7
click at [109, 461] on span "43052" at bounding box center [108, 459] width 14 height 7
click at [109, 495] on span "43052" at bounding box center [108, 496] width 14 height 7
click at [497, 40] on input "43052" at bounding box center [686, 40] width 506 height 12
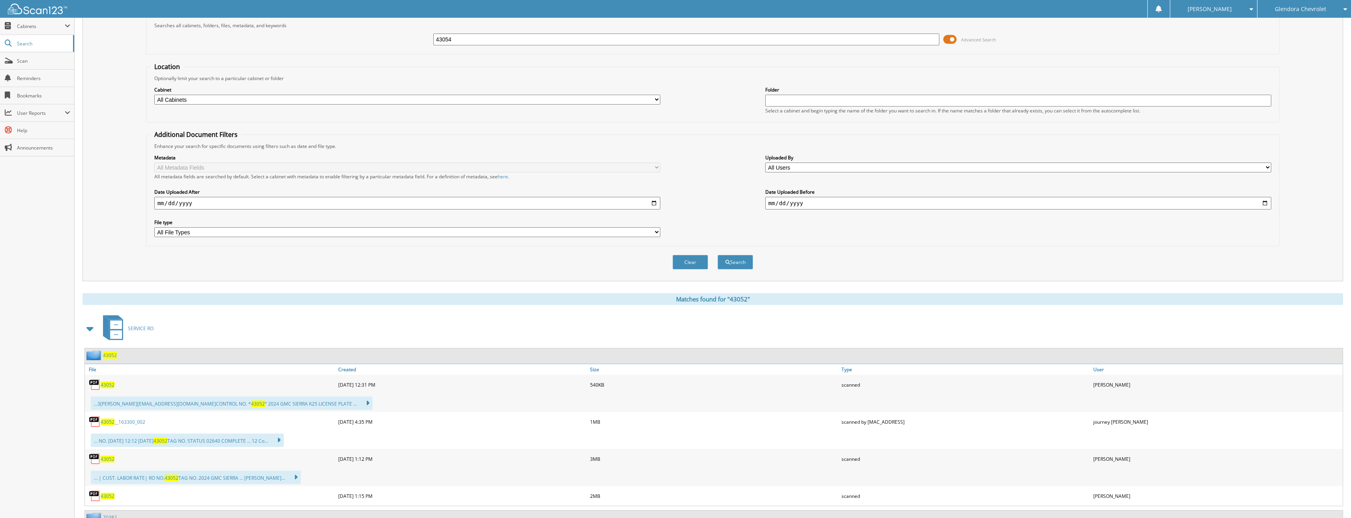
type input "43054"
click at [718, 255] on button "Search" at bounding box center [736, 262] width 36 height 15
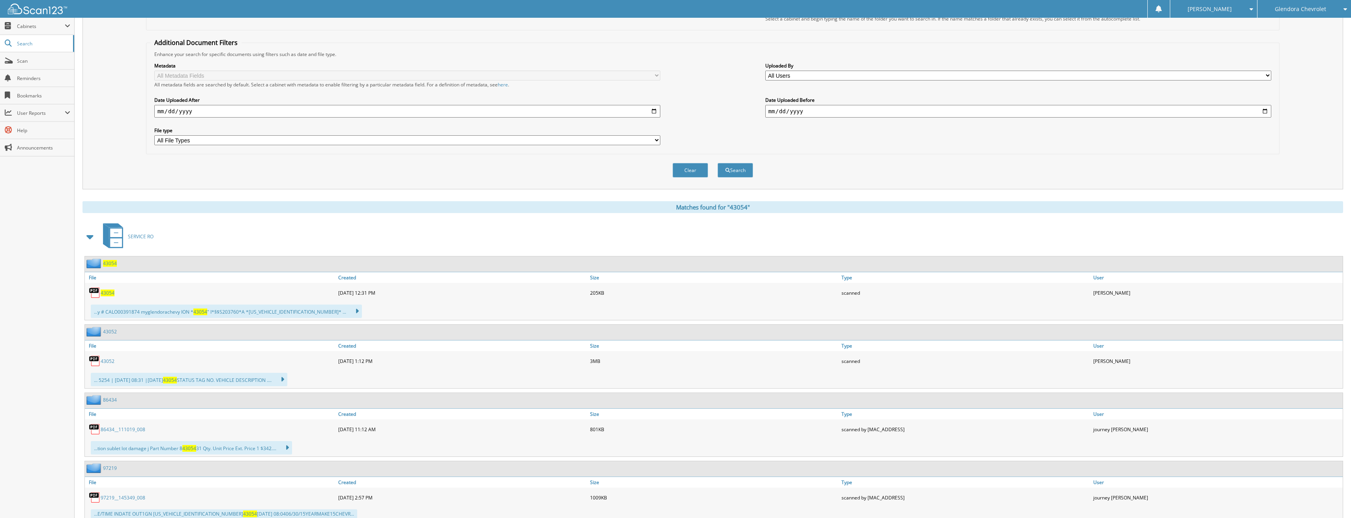
scroll to position [158, 0]
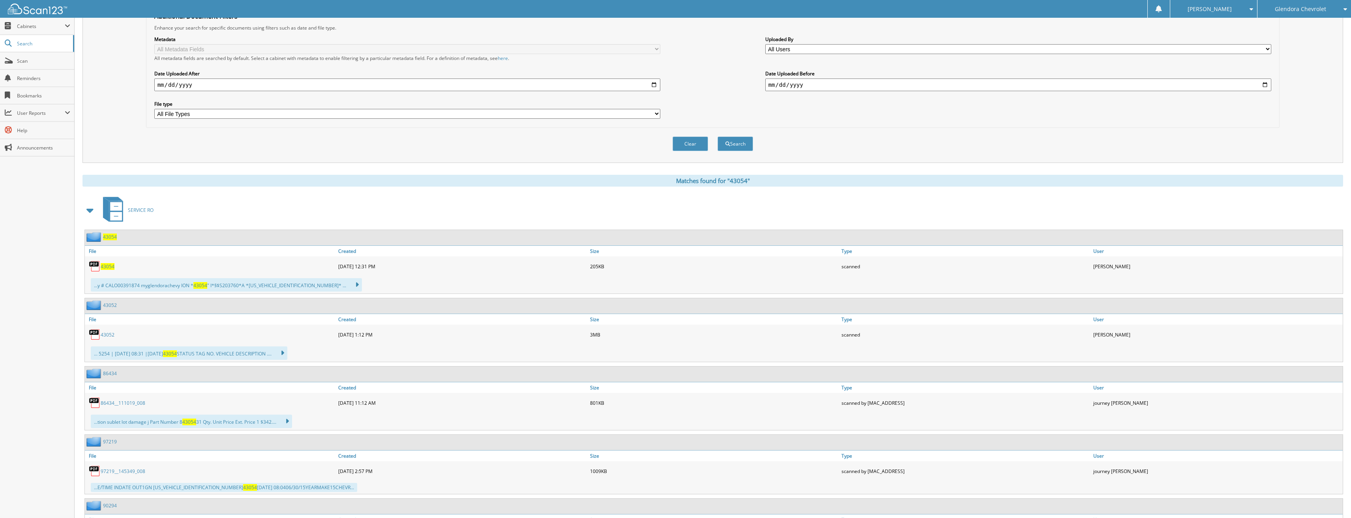
click at [112, 265] on span "43054" at bounding box center [108, 266] width 14 height 7
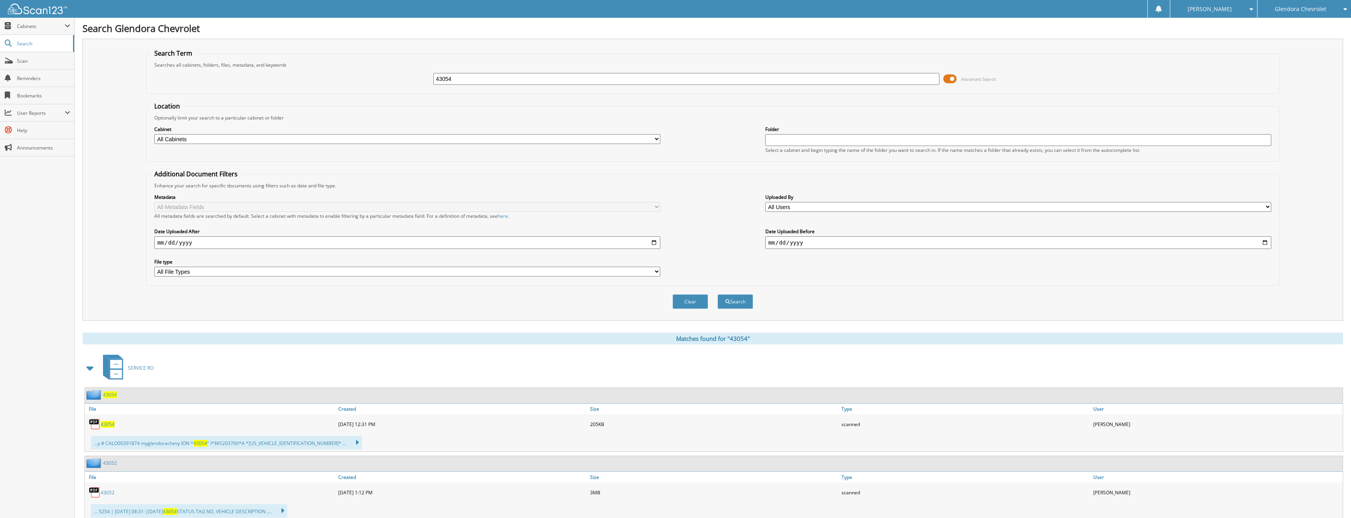
click at [496, 86] on div "43054 Advanced Search" at bounding box center [712, 78] width 1125 height 21
drag, startPoint x: 490, startPoint y: 81, endPoint x: 395, endPoint y: 75, distance: 95.7
click at [407, 79] on div "43054 Advanced Search" at bounding box center [712, 78] width 1125 height 21
type input "43083"
click at [718, 294] on button "Search" at bounding box center [736, 301] width 36 height 15
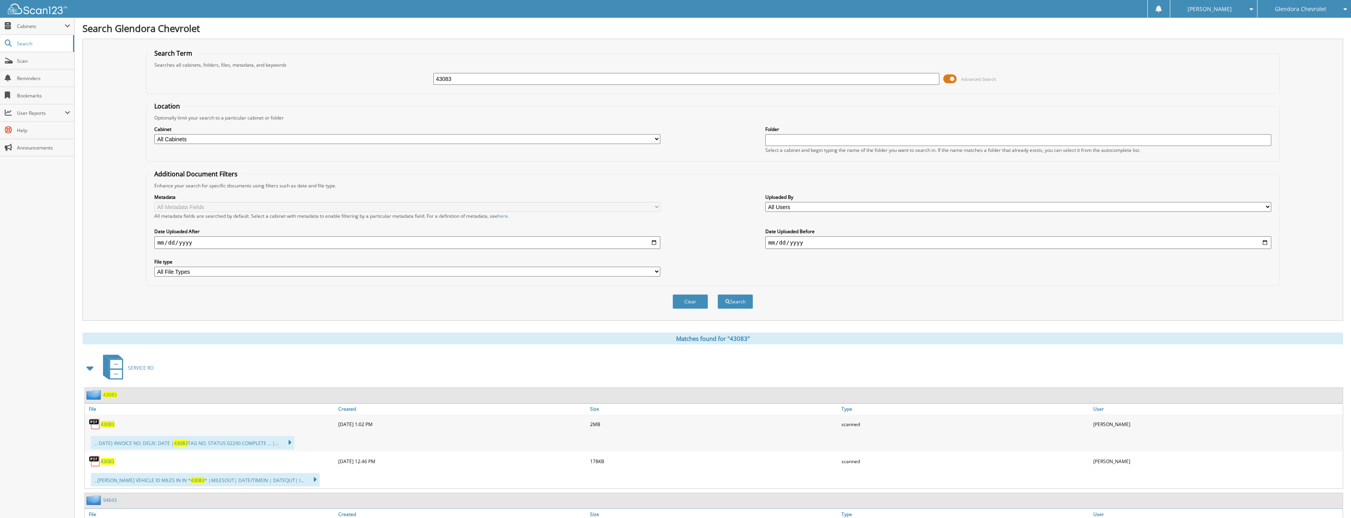
click at [109, 426] on span "43083" at bounding box center [108, 424] width 14 height 7
drag, startPoint x: 468, startPoint y: 82, endPoint x: 317, endPoint y: 62, distance: 152.5
click at [317, 62] on fieldset "Search Term Searches all cabinets, folders, files, metadata, and keywords 43083…" at bounding box center [713, 71] width 1134 height 45
type input "43101"
click at [718, 294] on button "Search" at bounding box center [736, 301] width 36 height 15
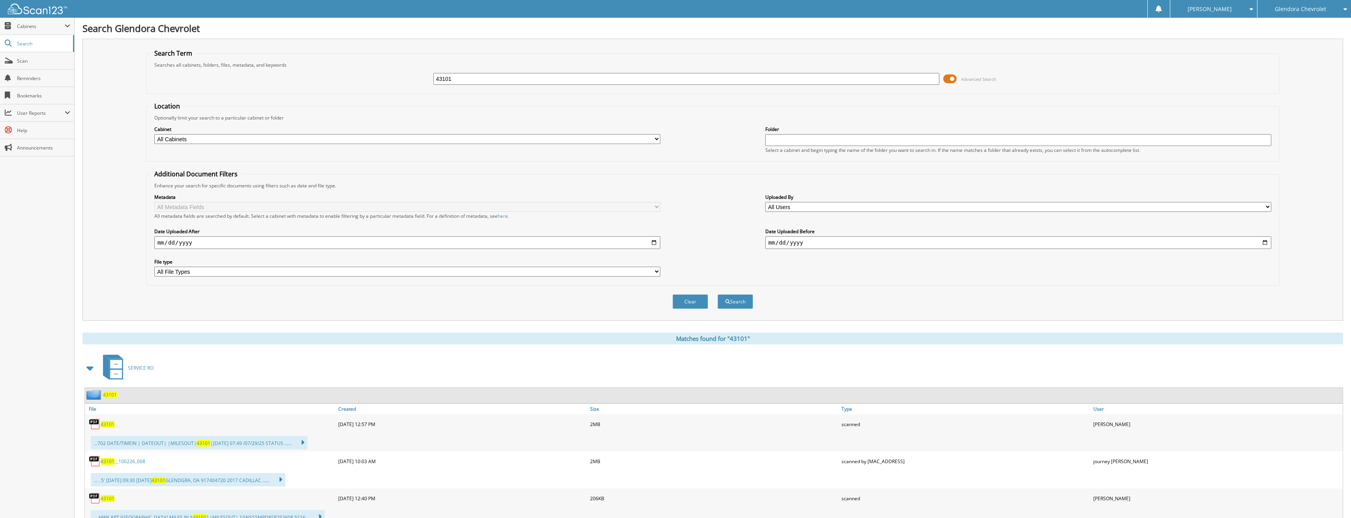
click at [107, 422] on span "43101" at bounding box center [108, 424] width 14 height 7
drag, startPoint x: 467, startPoint y: 81, endPoint x: 335, endPoint y: 76, distance: 132.7
click at [335, 76] on div "43101 Advanced Search" at bounding box center [712, 78] width 1125 height 21
type input "40675"
click at [718, 294] on button "Search" at bounding box center [736, 301] width 36 height 15
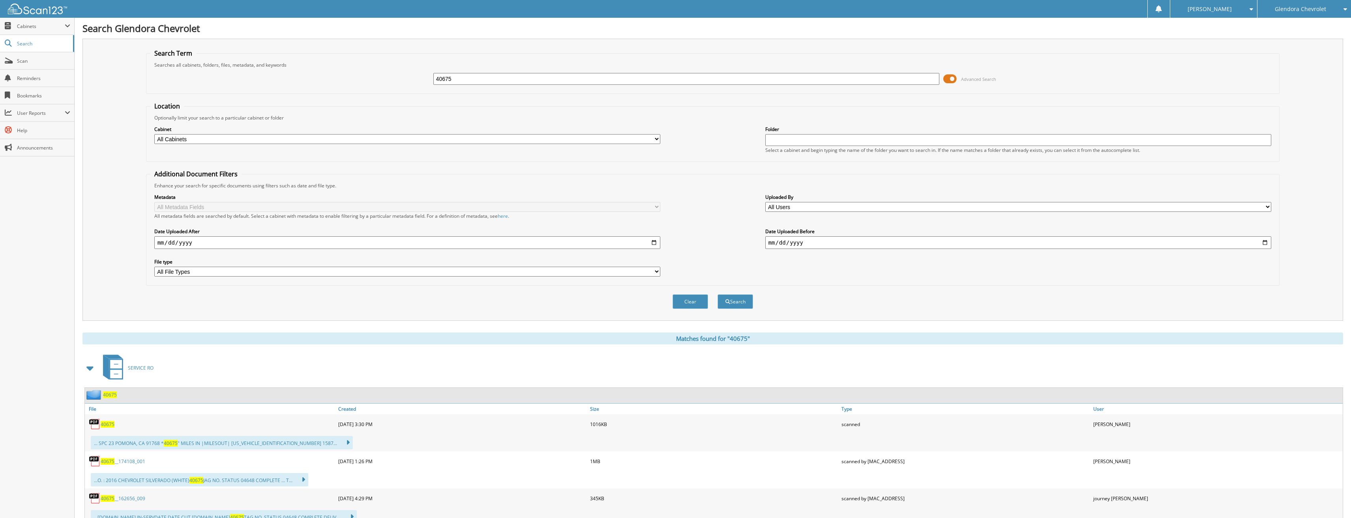
click at [108, 424] on span "40675" at bounding box center [108, 424] width 14 height 7
drag, startPoint x: 484, startPoint y: 81, endPoint x: 413, endPoint y: 85, distance: 71.6
click at [413, 85] on div "40675 Advanced Search" at bounding box center [712, 78] width 1125 height 21
type input "40737"
click at [718, 294] on button "Search" at bounding box center [736, 301] width 36 height 15
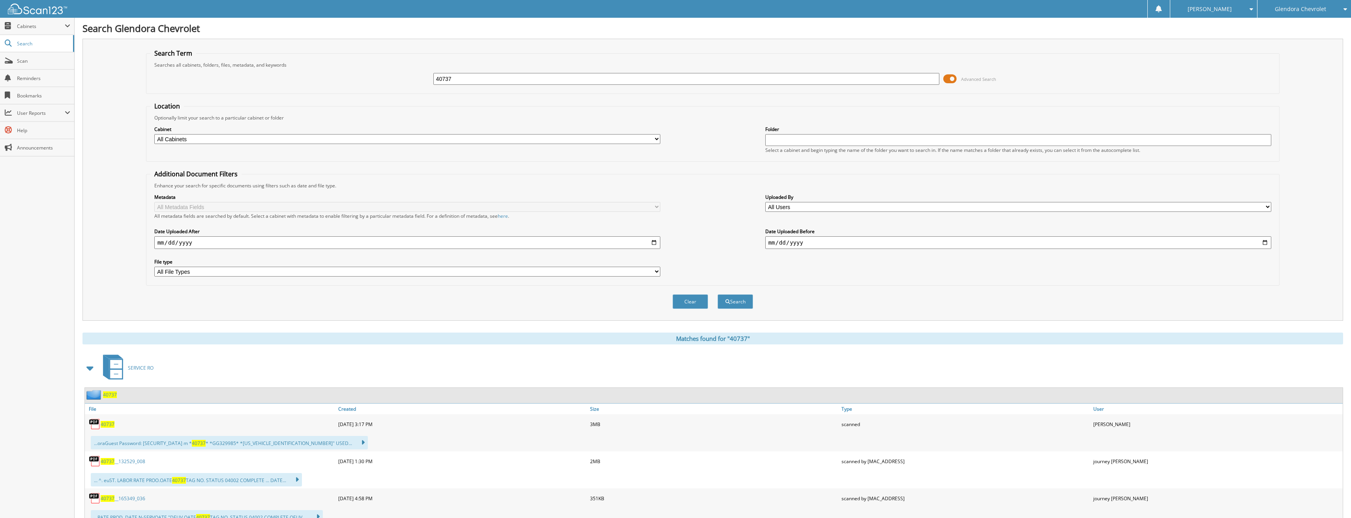
click at [112, 422] on span "40737" at bounding box center [108, 424] width 14 height 7
drag, startPoint x: 511, startPoint y: 84, endPoint x: 408, endPoint y: 87, distance: 103.5
click at [413, 83] on div "40737 Advanced Search" at bounding box center [712, 78] width 1125 height 21
type input "40791"
click at [718, 294] on button "Search" at bounding box center [736, 301] width 36 height 15
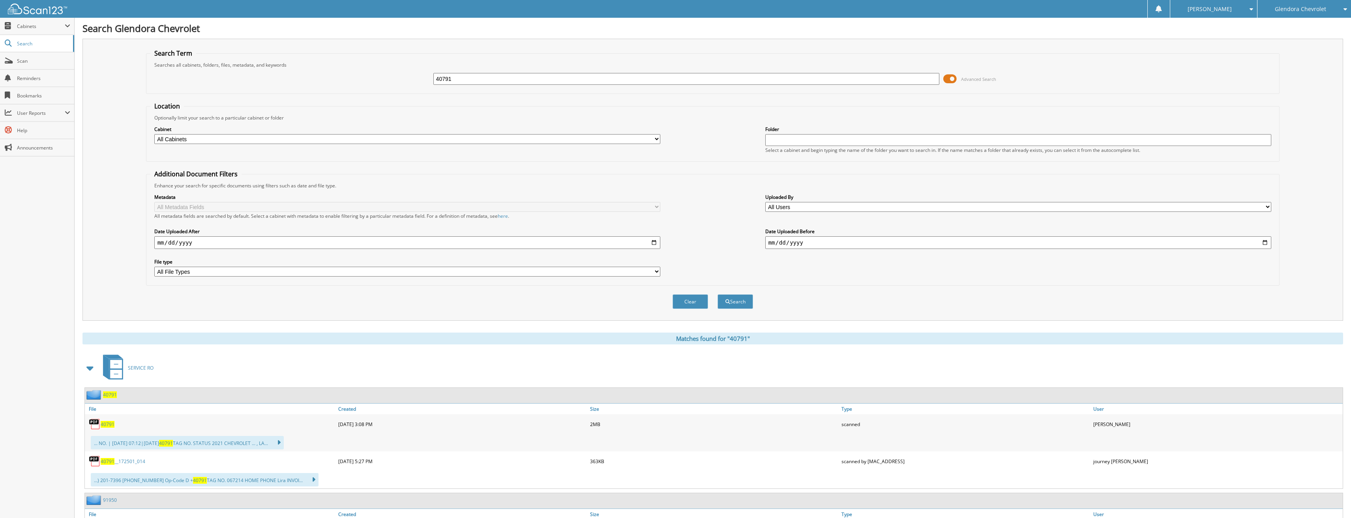
click at [109, 425] on span "40791" at bounding box center [108, 424] width 14 height 7
drag, startPoint x: 499, startPoint y: 80, endPoint x: 287, endPoint y: 83, distance: 212.0
click at [287, 83] on div "40791 Advanced Search" at bounding box center [712, 78] width 1125 height 21
click at [718, 294] on button "Search" at bounding box center [736, 301] width 36 height 15
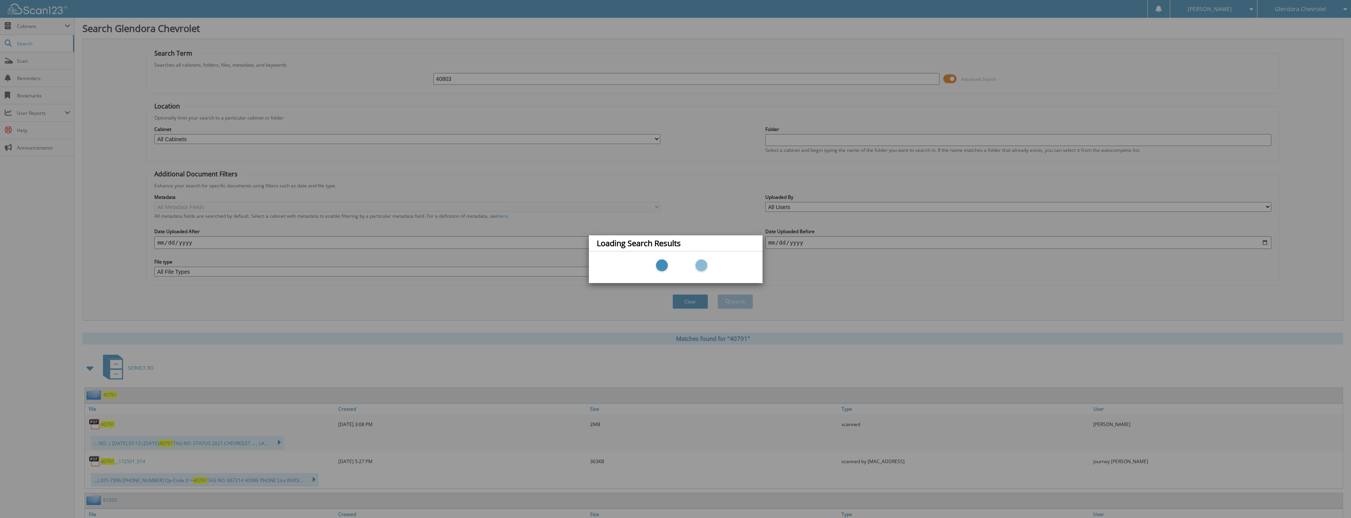
type input "40803"
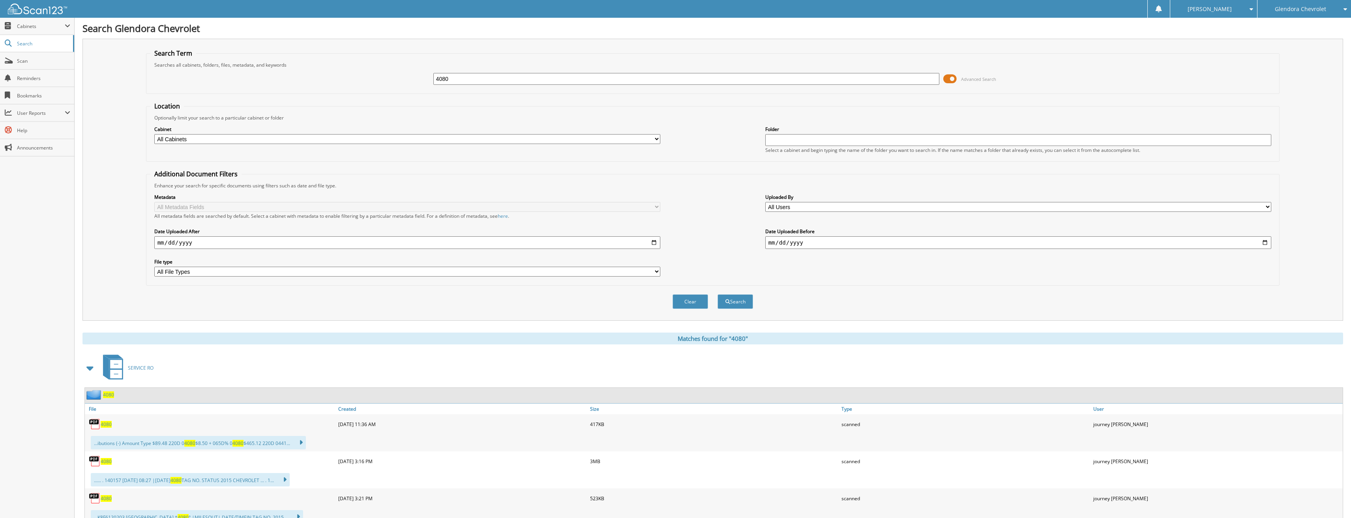
click at [493, 81] on input "4080" at bounding box center [686, 79] width 506 height 12
type input "40803"
click at [718, 294] on button "Search" at bounding box center [736, 301] width 36 height 15
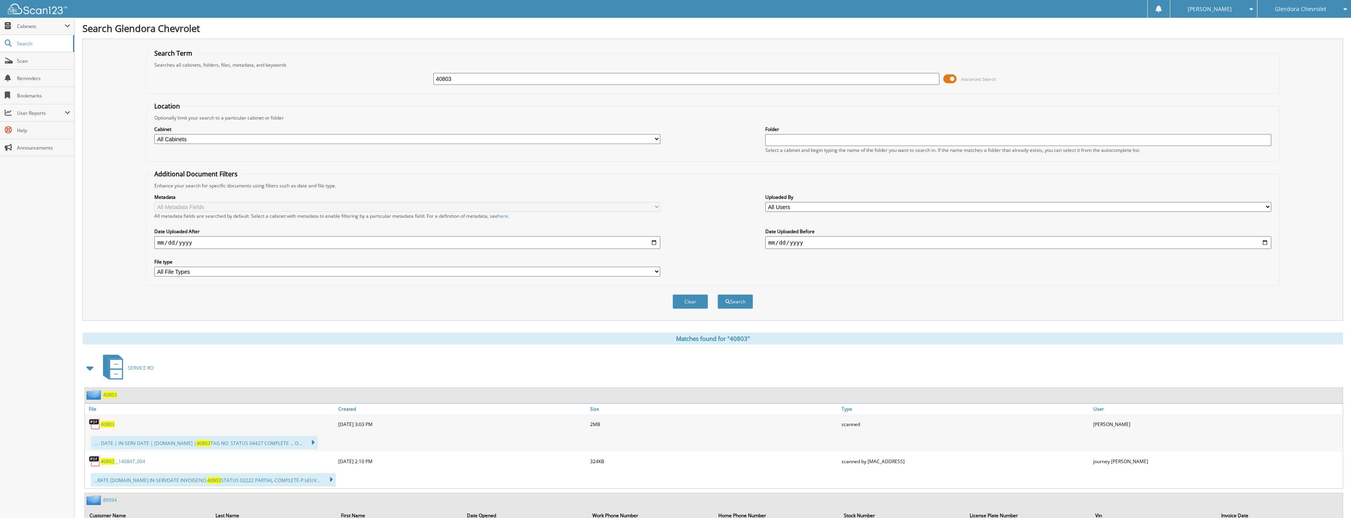
click at [109, 425] on span "40803" at bounding box center [108, 424] width 14 height 7
drag, startPoint x: 469, startPoint y: 75, endPoint x: 365, endPoint y: 79, distance: 104.7
click at [365, 79] on div "40803 Advanced Search" at bounding box center [712, 78] width 1125 height 21
type input "40814"
click at [718, 294] on button "Search" at bounding box center [736, 301] width 36 height 15
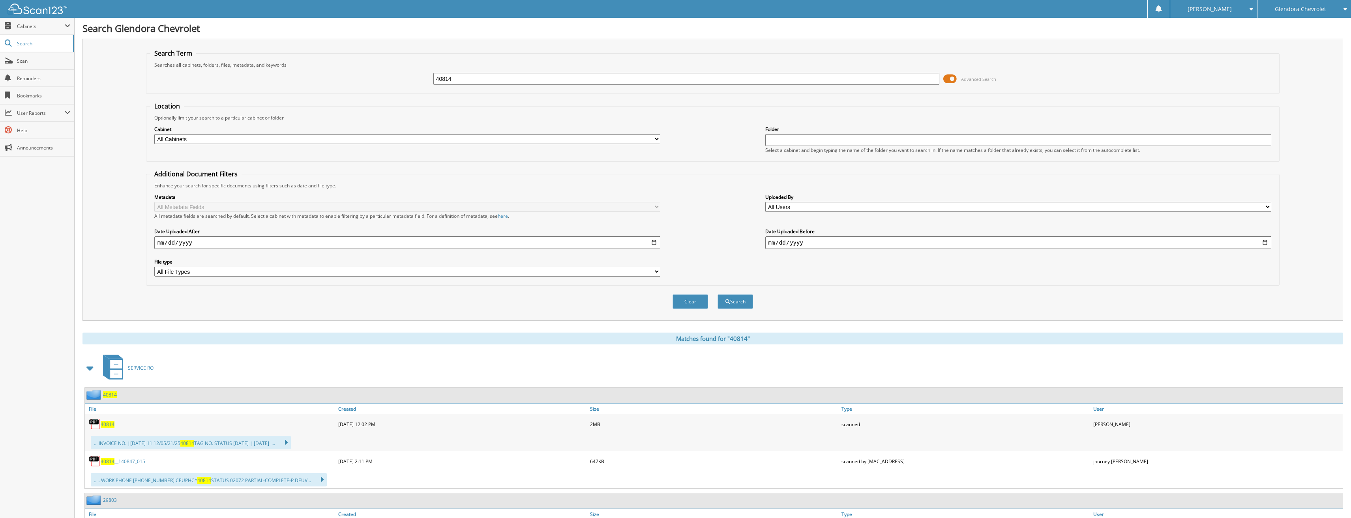
click at [101, 422] on div "40814" at bounding box center [210, 424] width 251 height 16
click at [112, 423] on span "40814" at bounding box center [108, 424] width 14 height 7
